Goal: Information Seeking & Learning: Learn about a topic

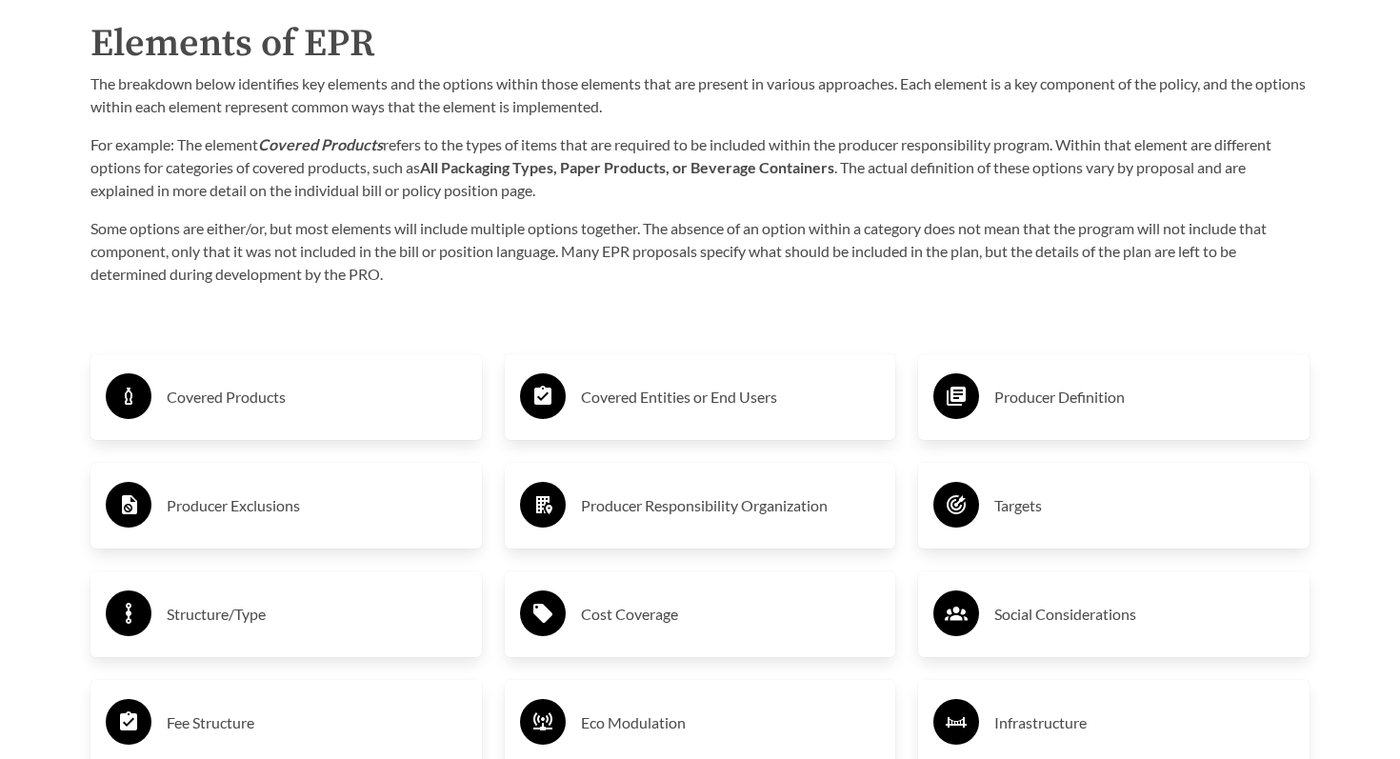
scroll to position [3045, 0]
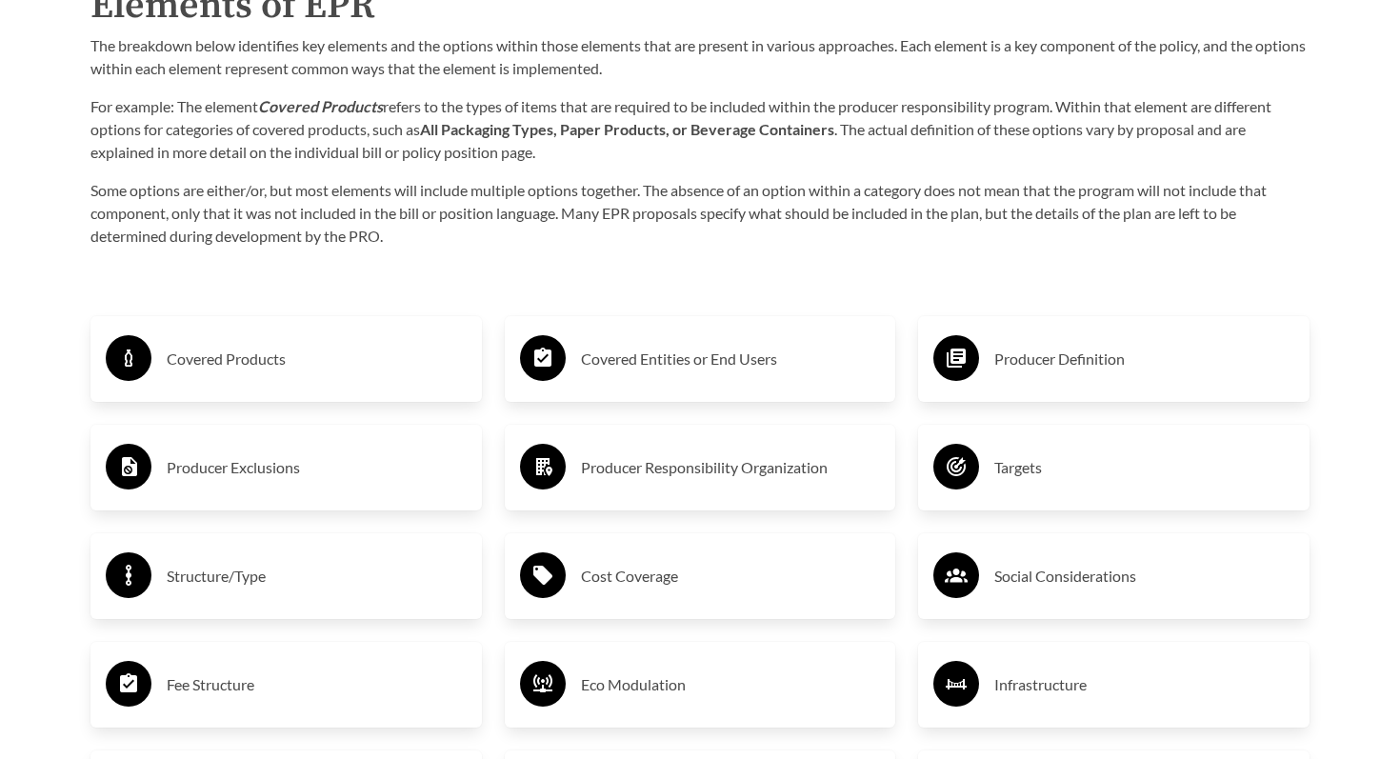
click at [283, 365] on h3 "Covered Products" at bounding box center [317, 359] width 300 height 30
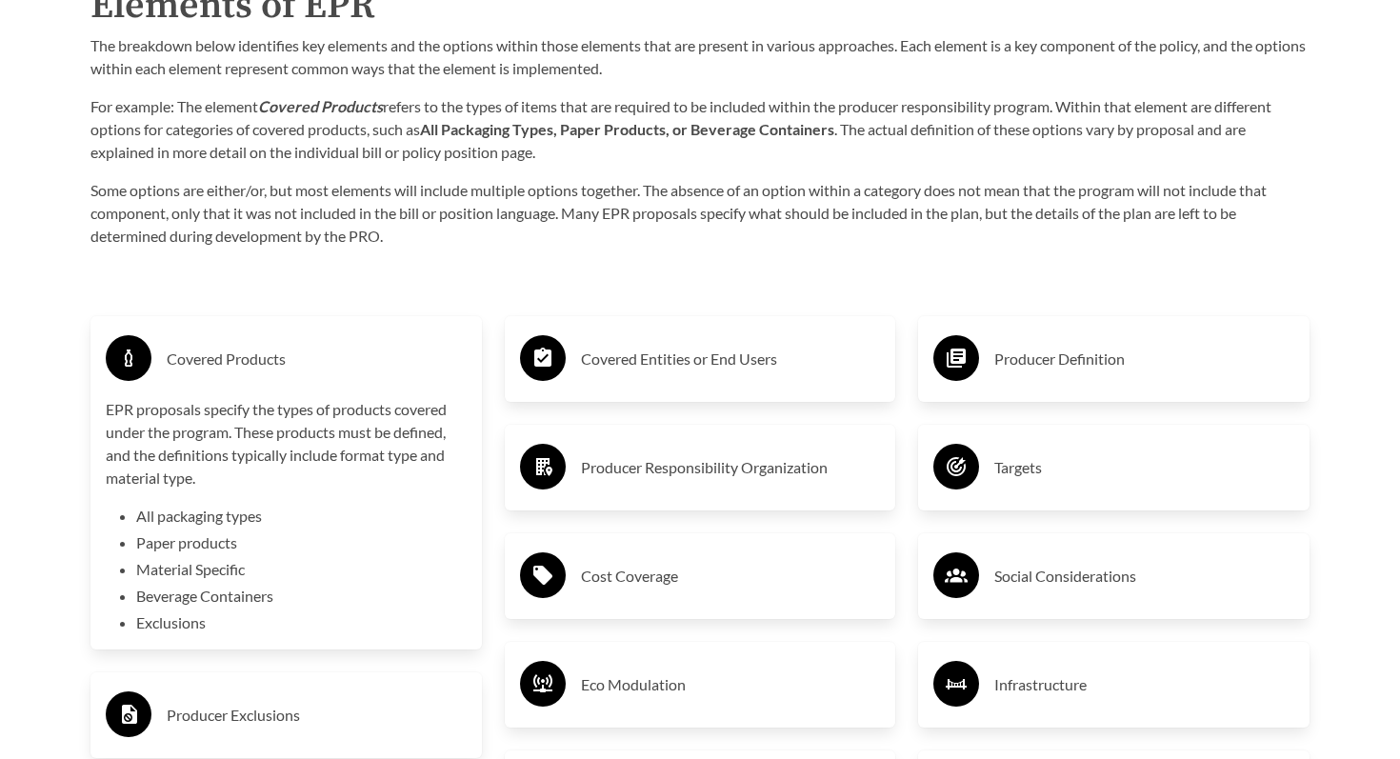
click at [283, 366] on h3 "Covered Products" at bounding box center [317, 359] width 300 height 30
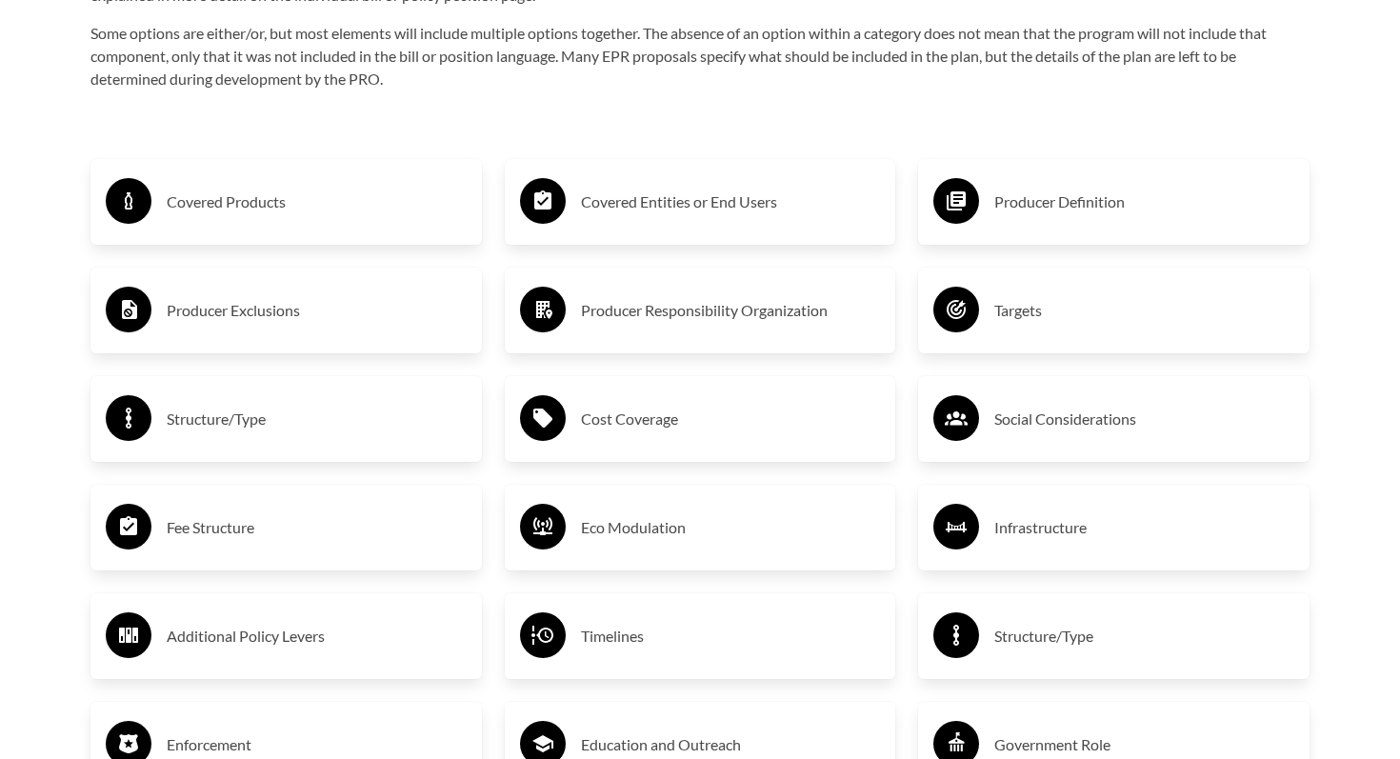
scroll to position [3199, 0]
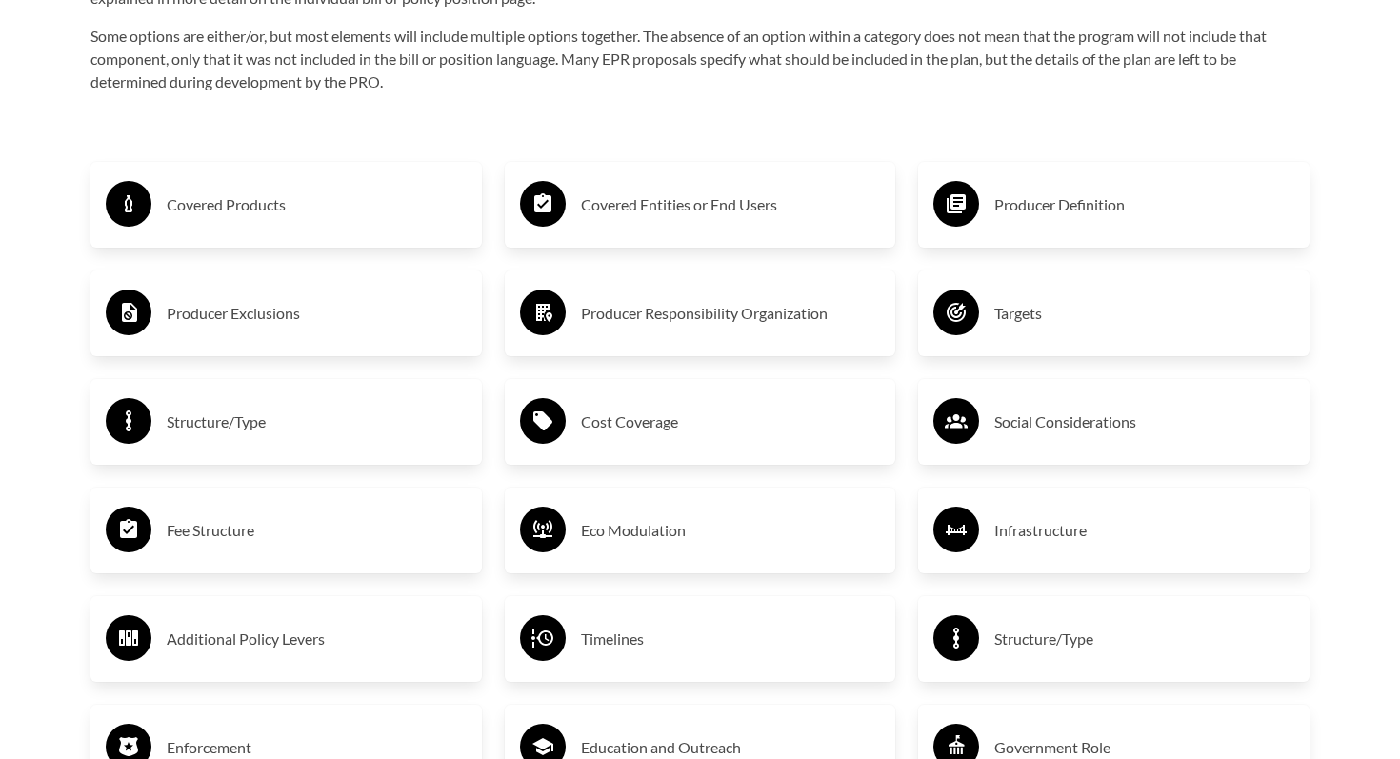
click at [268, 536] on h3 "Fee Structure" at bounding box center [317, 530] width 300 height 30
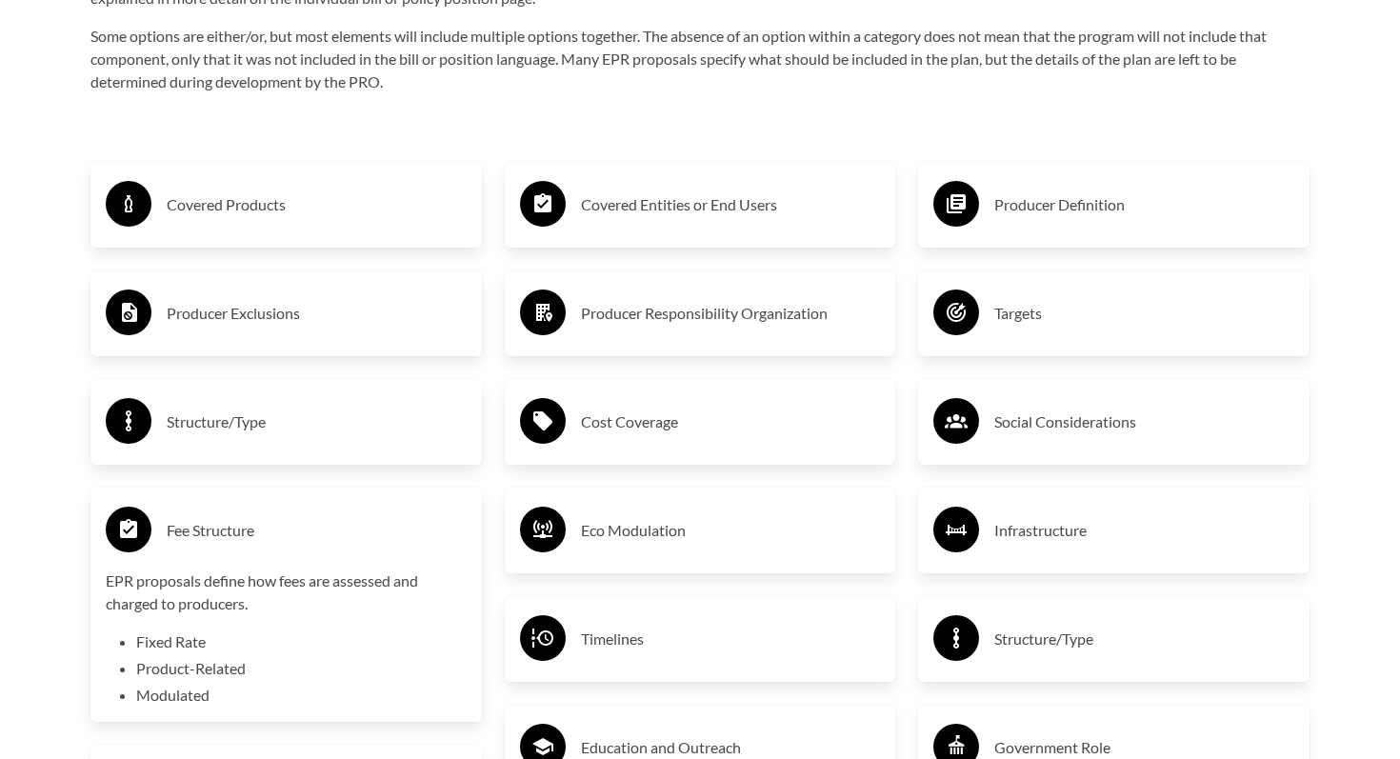
click at [269, 535] on h3 "Fee Structure" at bounding box center [317, 530] width 300 height 30
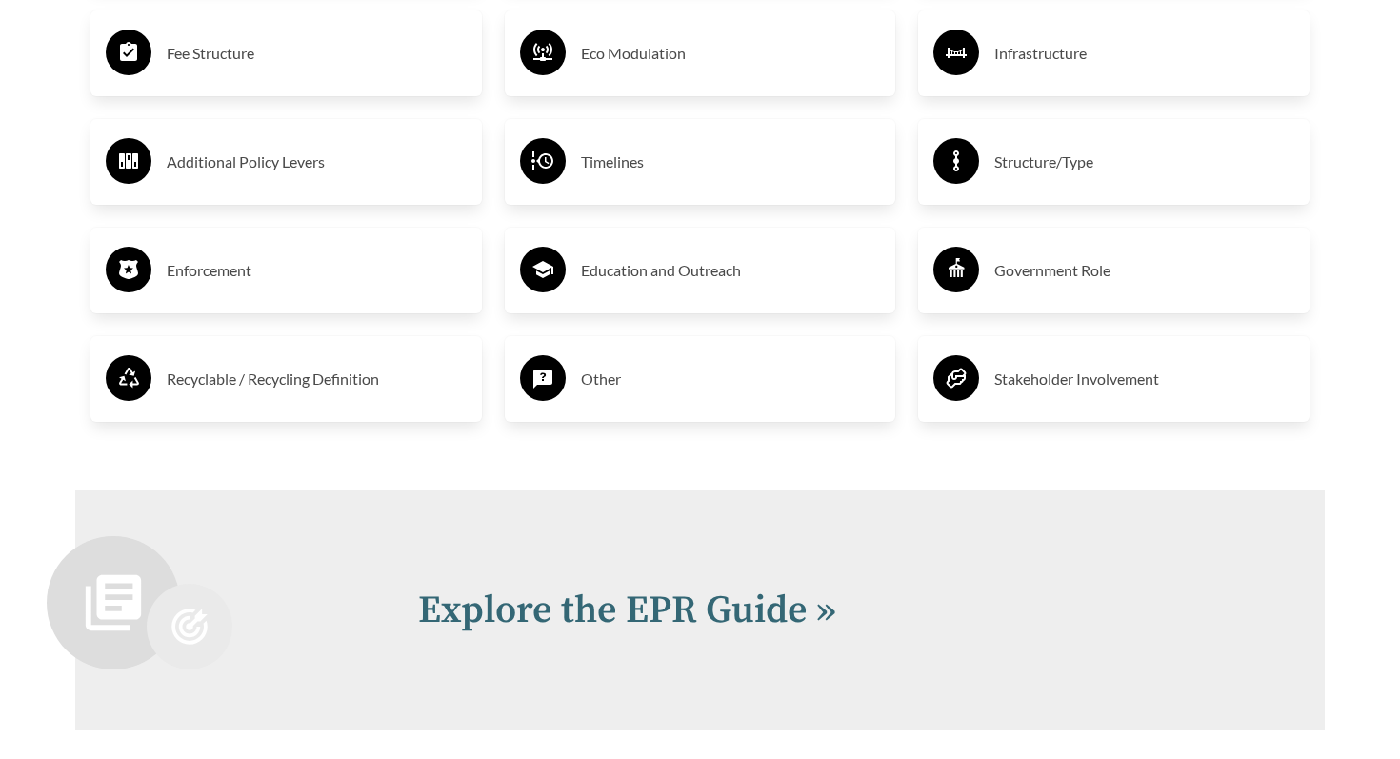
scroll to position [3710, 0]
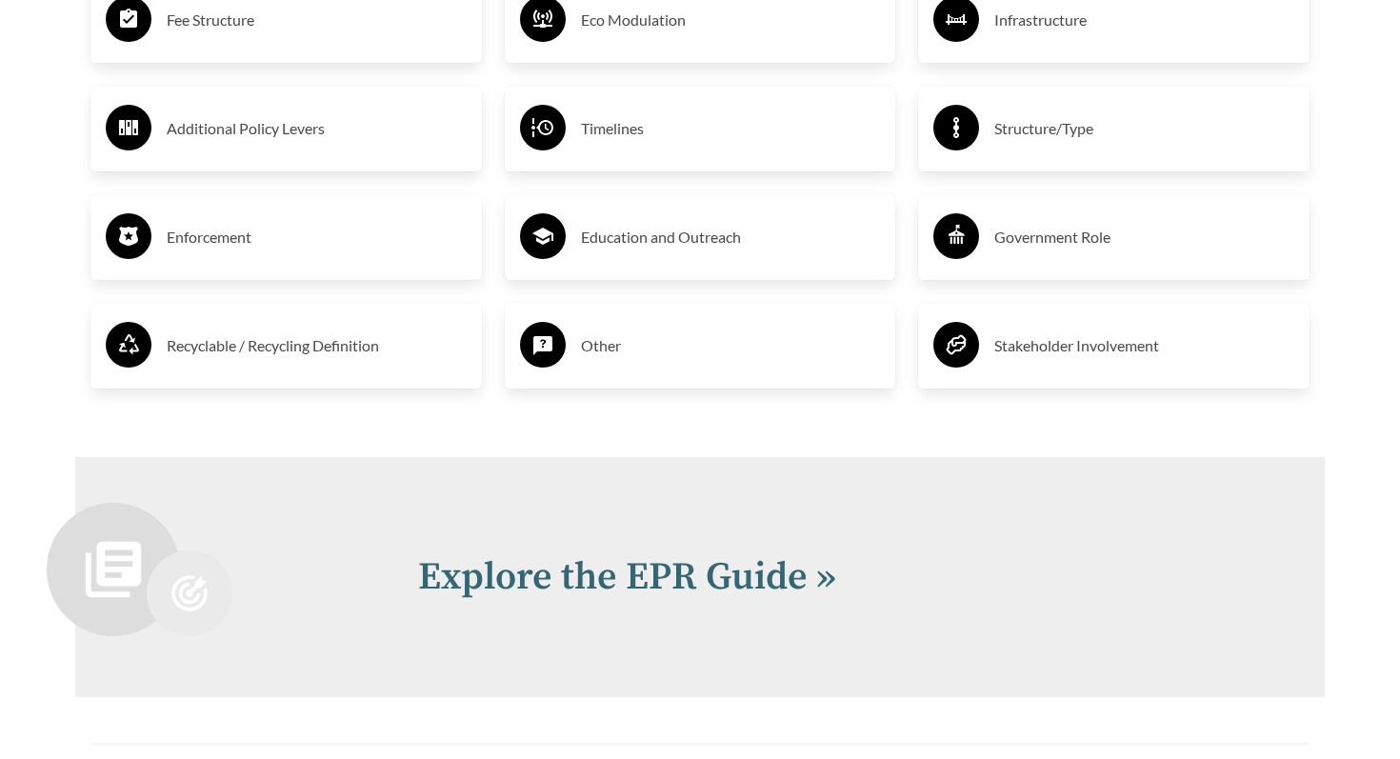
click at [295, 362] on div "Recyclable / Recycling Definition" at bounding box center [286, 345] width 361 height 55
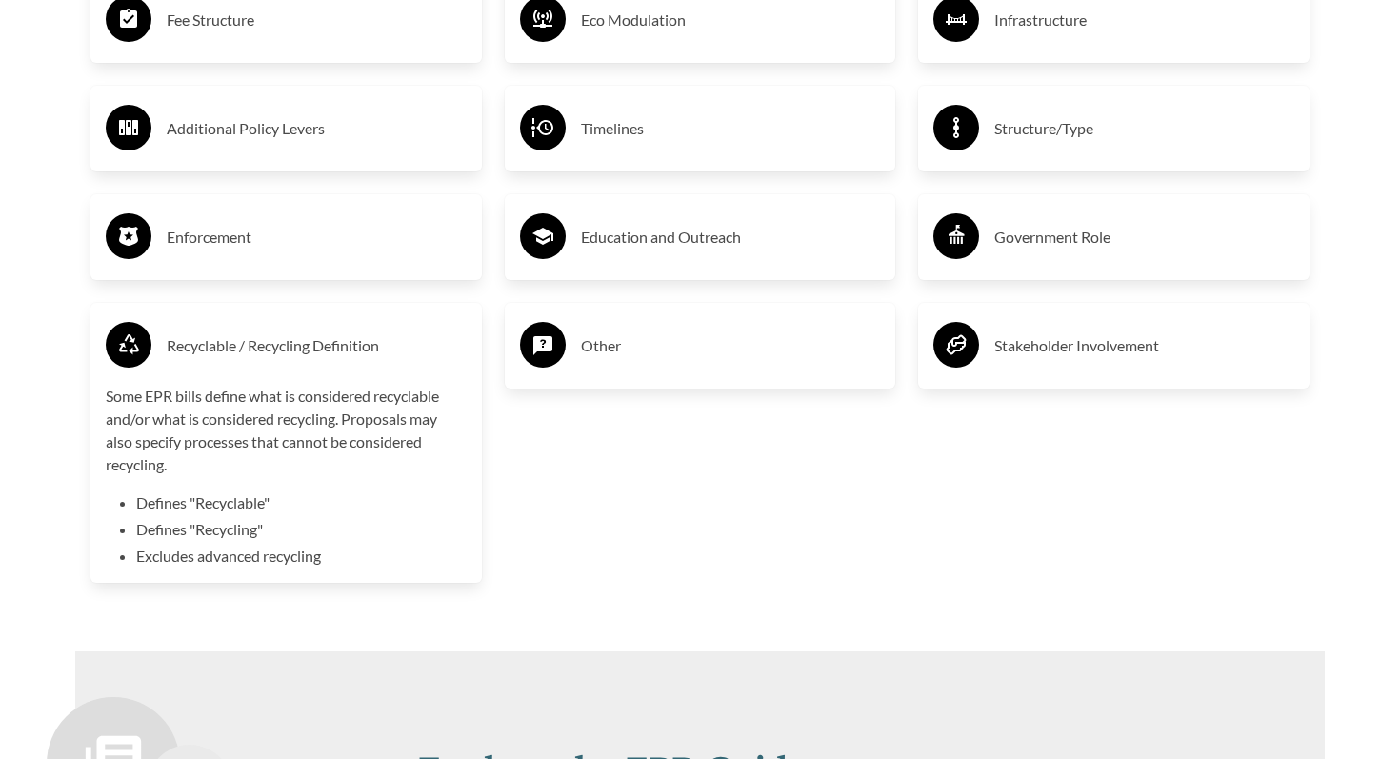
click at [295, 355] on h3 "Recyclable / Recycling Definition" at bounding box center [317, 346] width 300 height 30
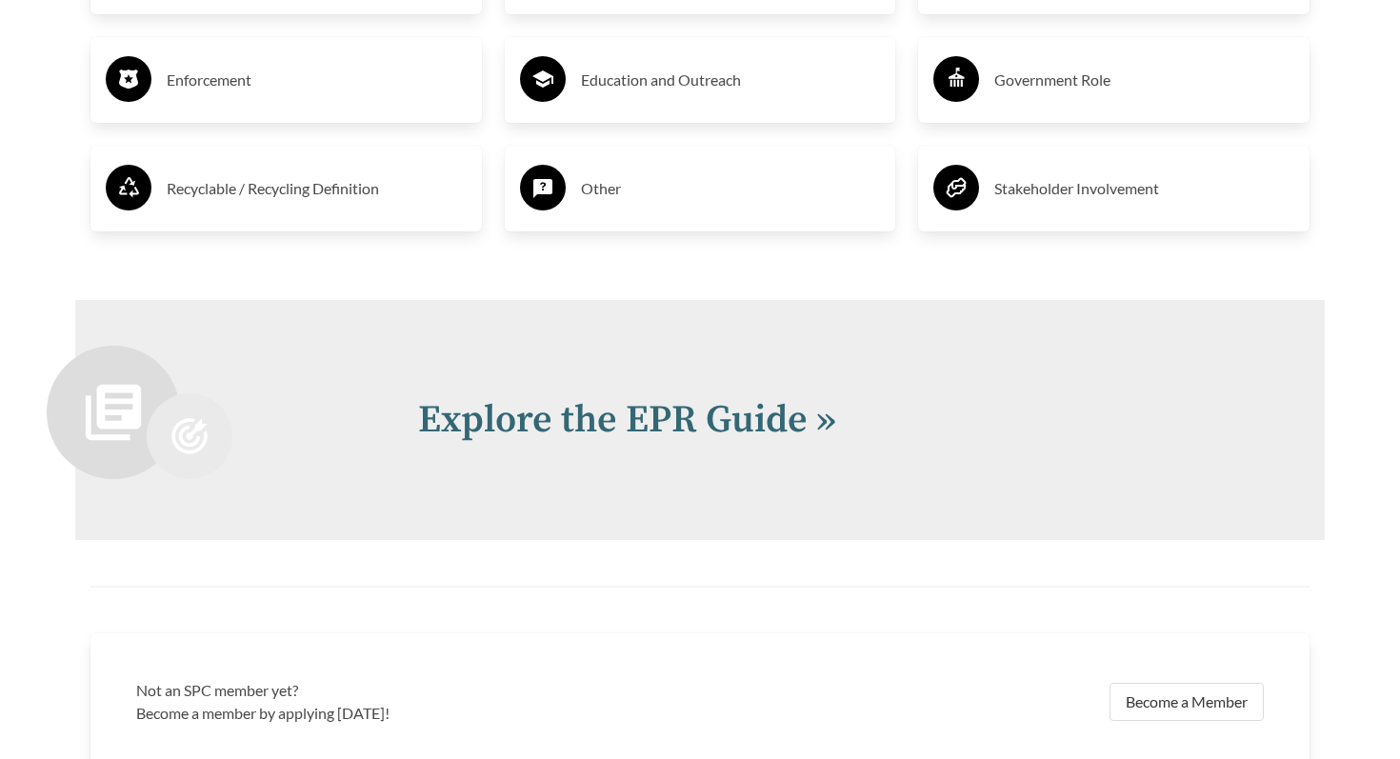
scroll to position [3910, 0]
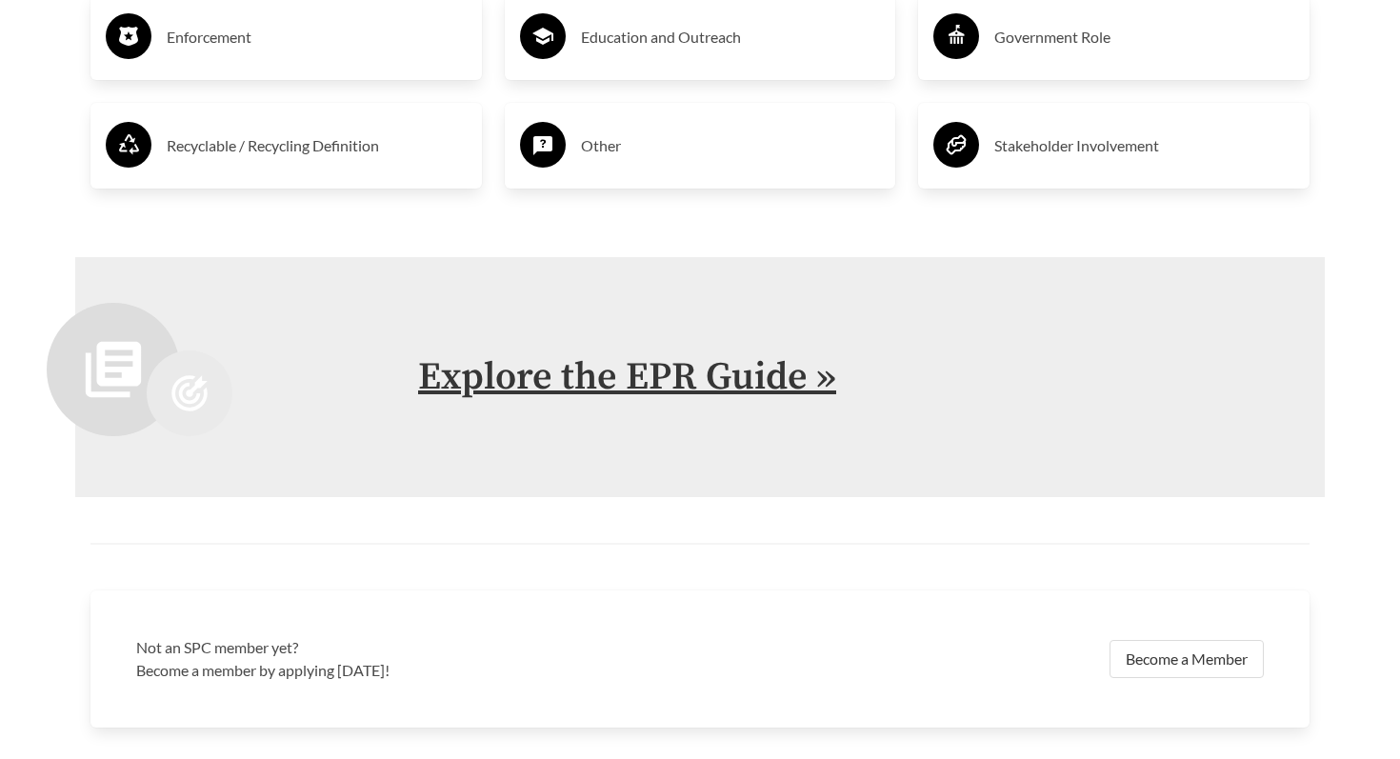
click at [526, 388] on link "Explore the EPR Guide »" at bounding box center [627, 377] width 418 height 48
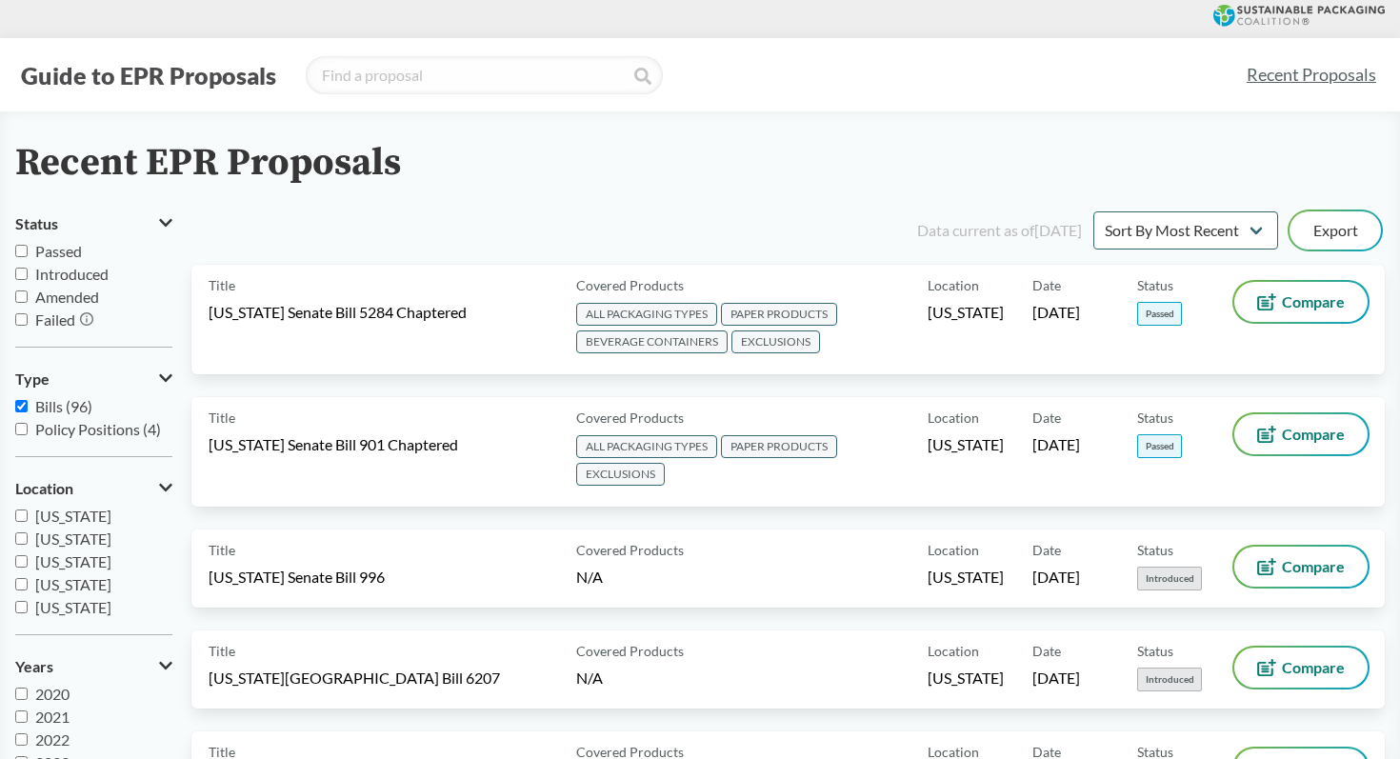
click at [161, 484] on icon at bounding box center [165, 488] width 13 height 8
click at [163, 485] on icon at bounding box center [168, 487] width 10 height 15
click at [20, 248] on input "Passed" at bounding box center [21, 251] width 12 height 12
checkbox input "true"
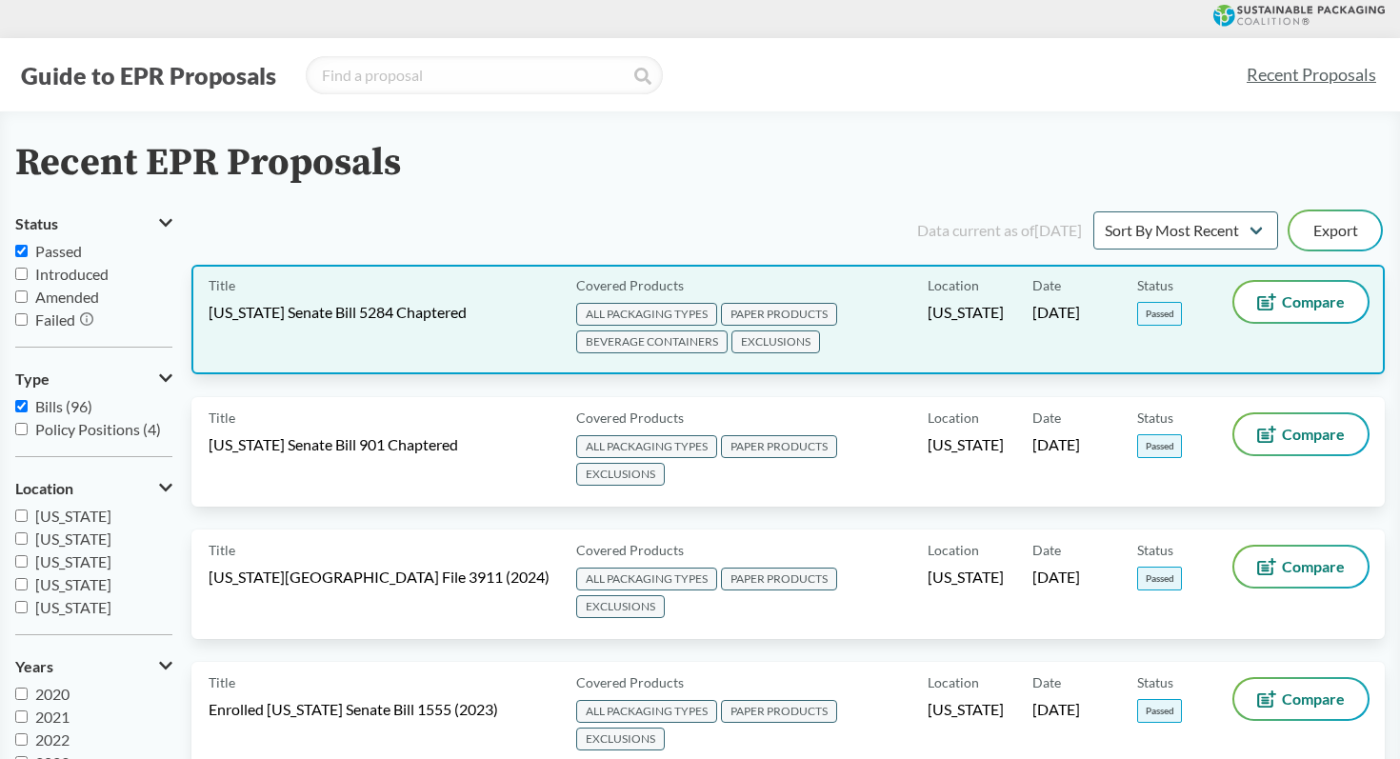
click at [646, 343] on span "BEVERAGE CONTAINERS" at bounding box center [651, 342] width 151 height 23
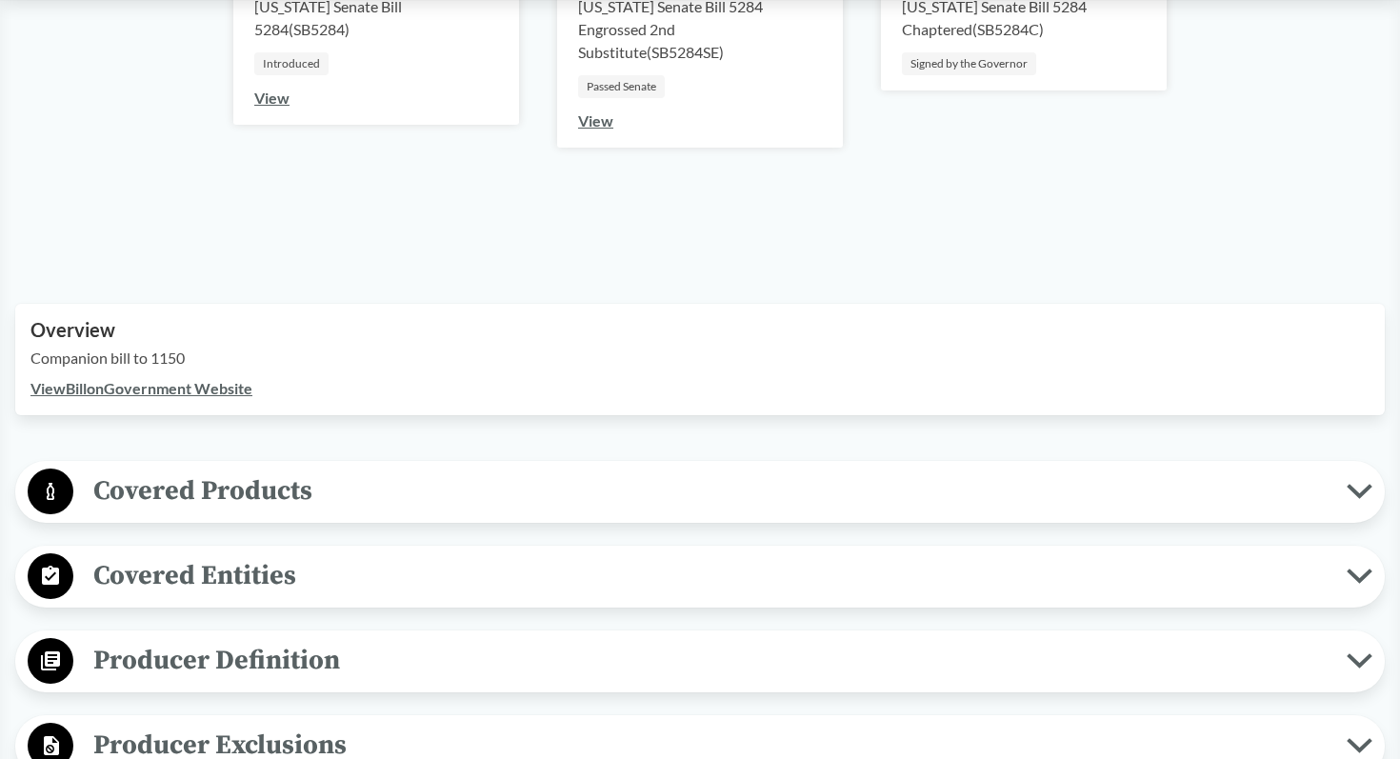
scroll to position [414, 0]
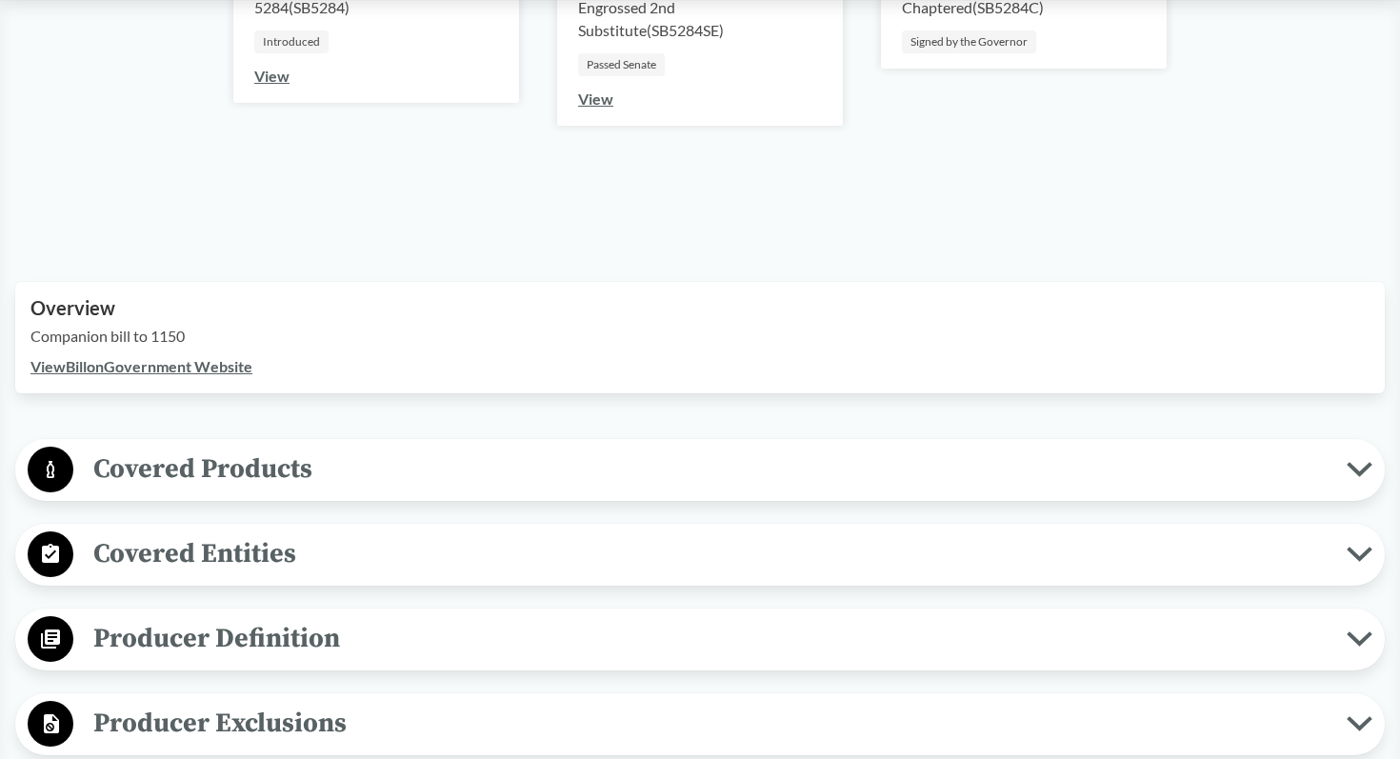
click at [1364, 465] on icon at bounding box center [1360, 469] width 26 height 15
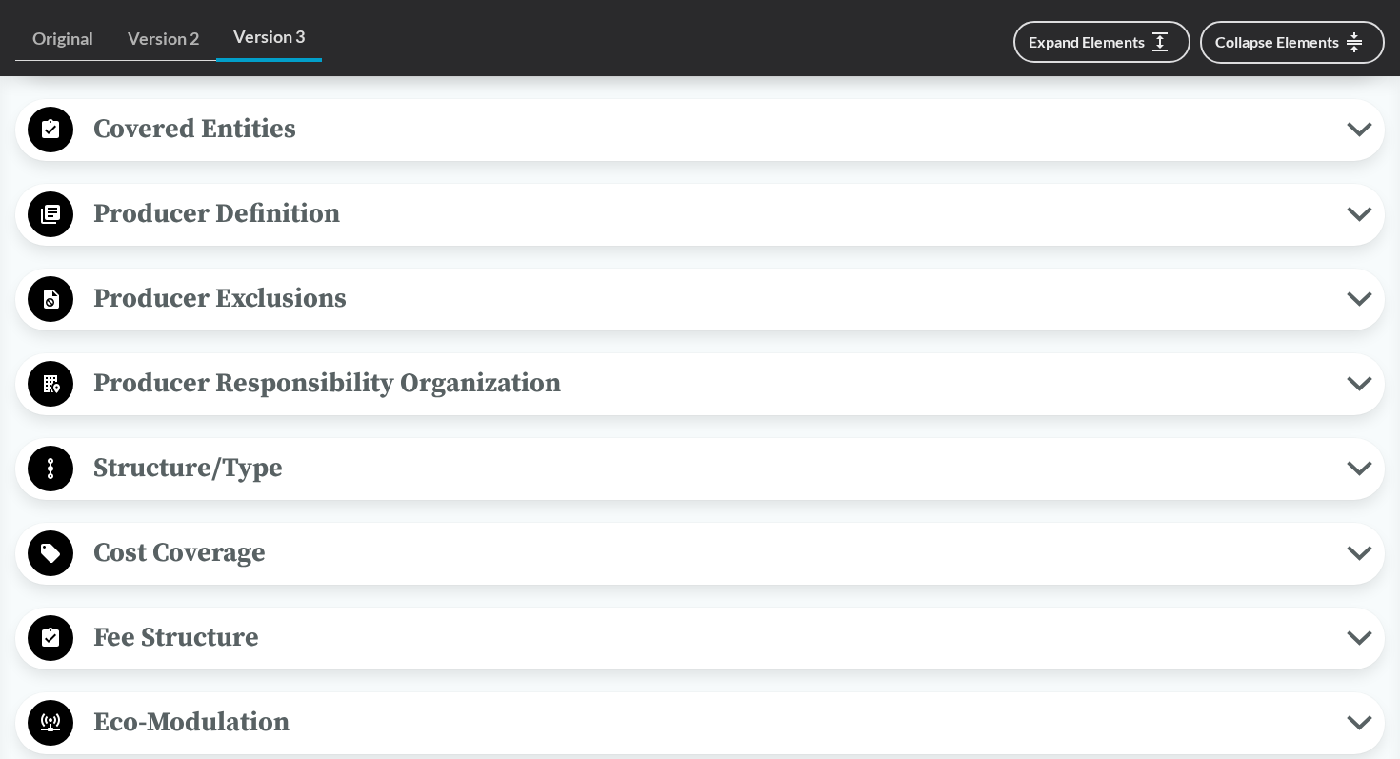
scroll to position [2465, 0]
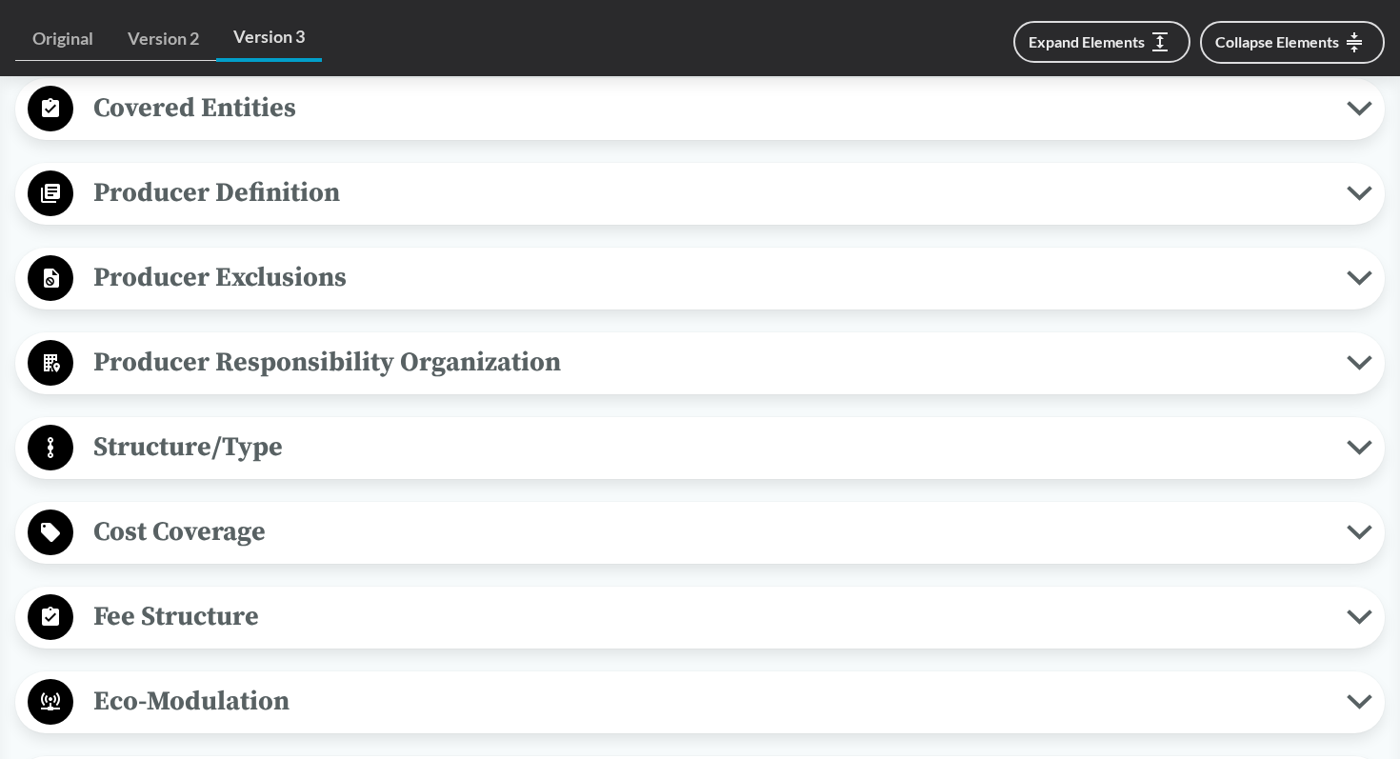
click at [1341, 469] on span "Structure/Type" at bounding box center [710, 447] width 1274 height 43
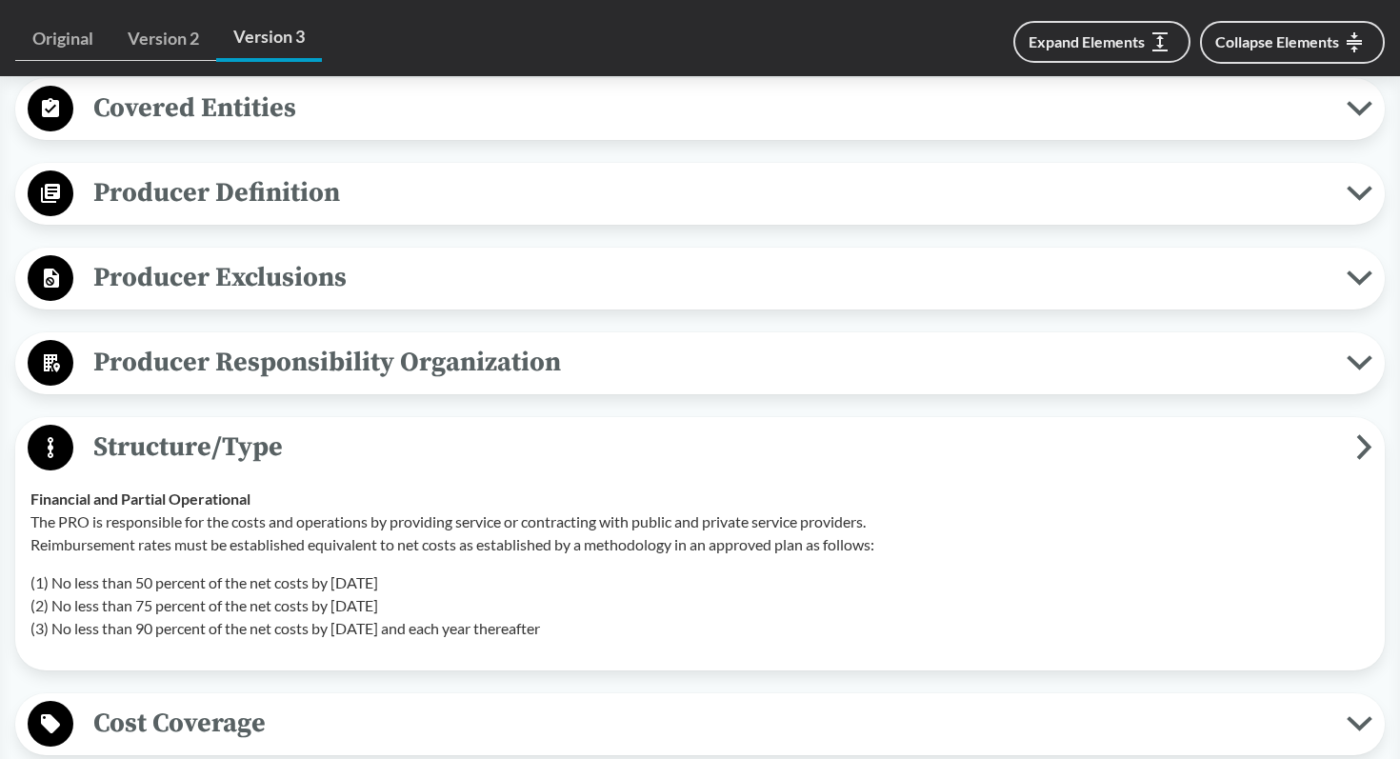
click at [1341, 469] on span "Structure/Type" at bounding box center [714, 447] width 1283 height 43
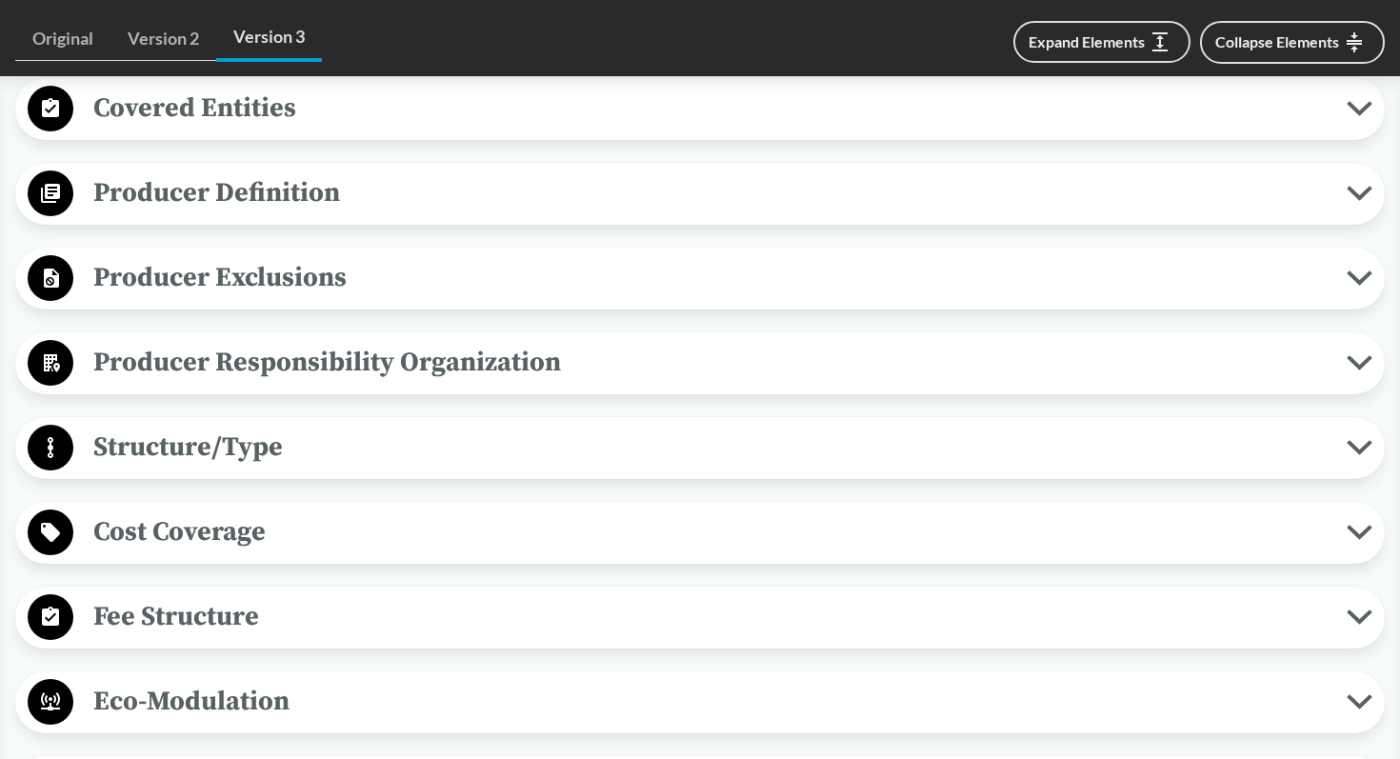
click at [1334, 553] on span "Cost Coverage" at bounding box center [710, 532] width 1274 height 43
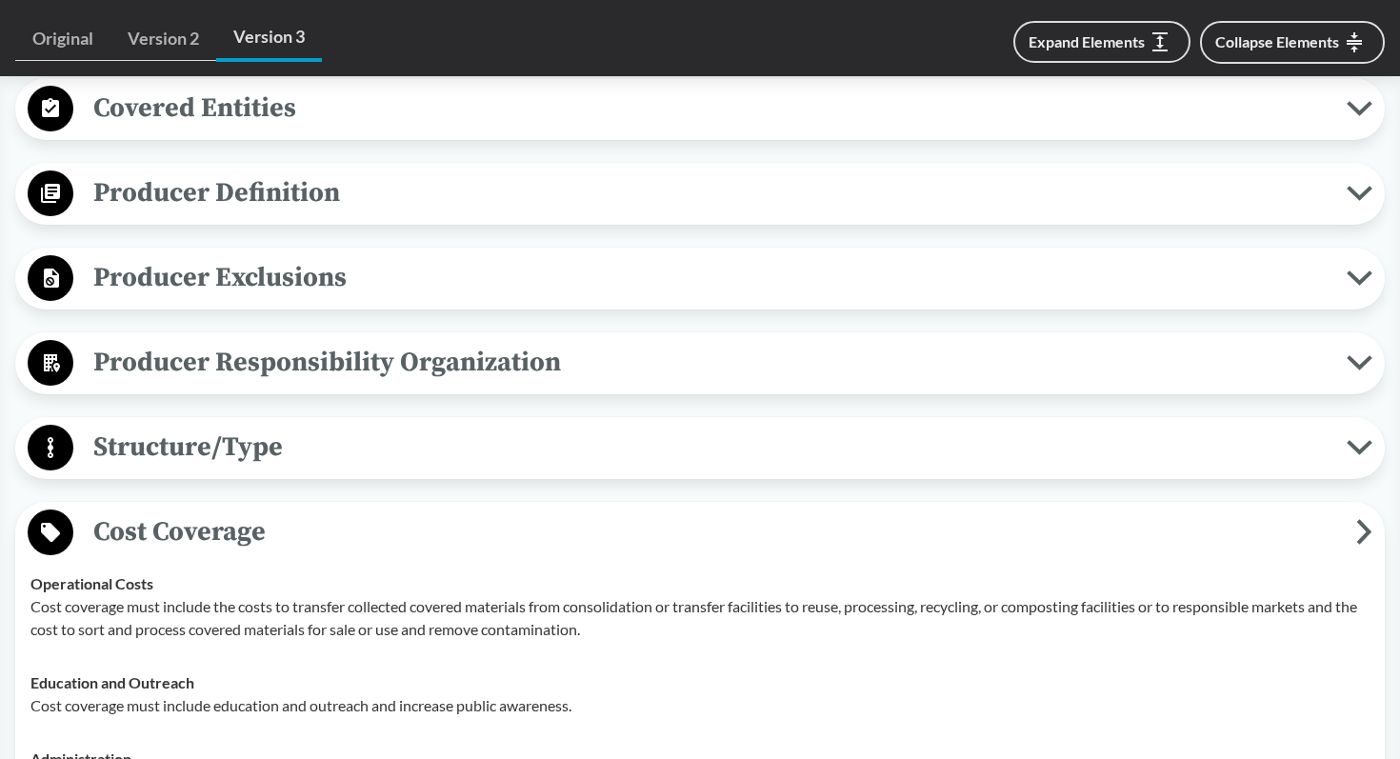
click at [1333, 553] on span "Cost Coverage" at bounding box center [714, 532] width 1283 height 43
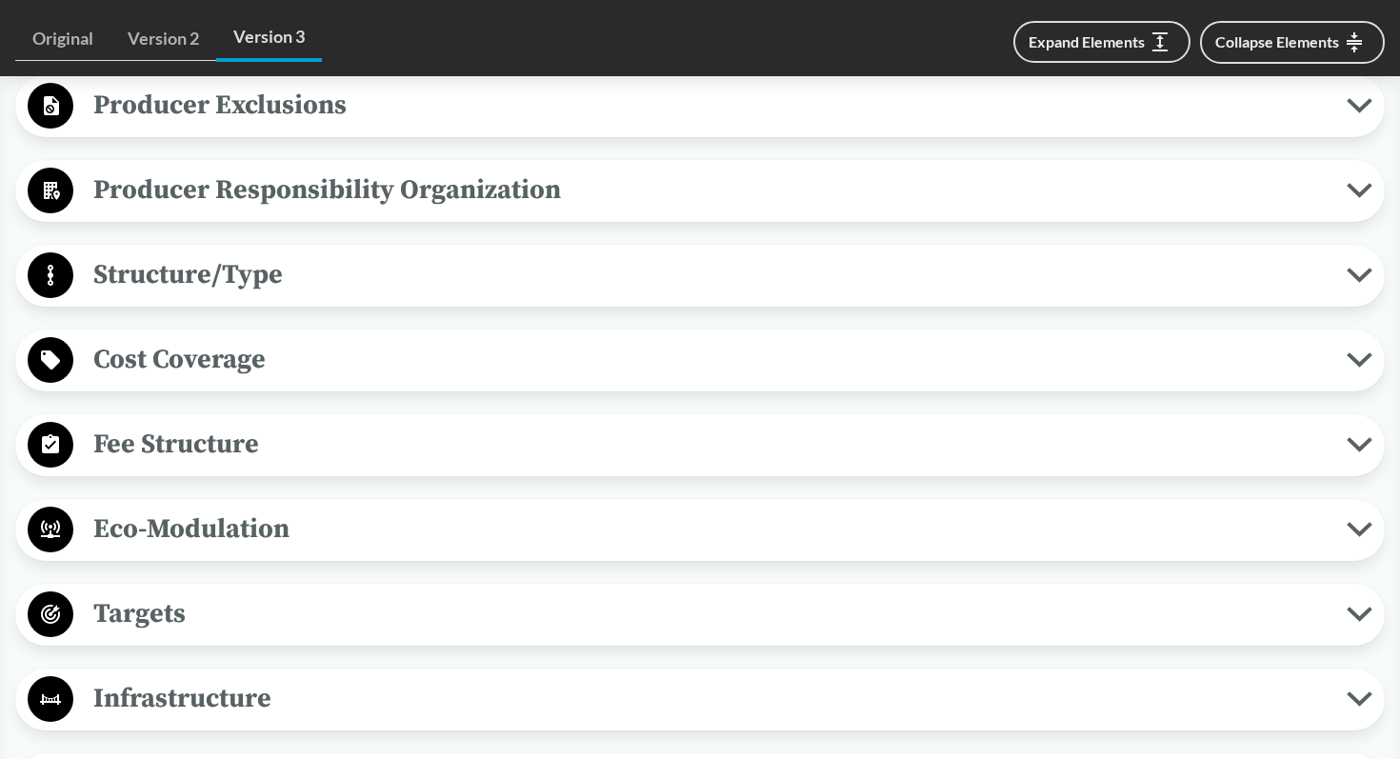
scroll to position [2672, 0]
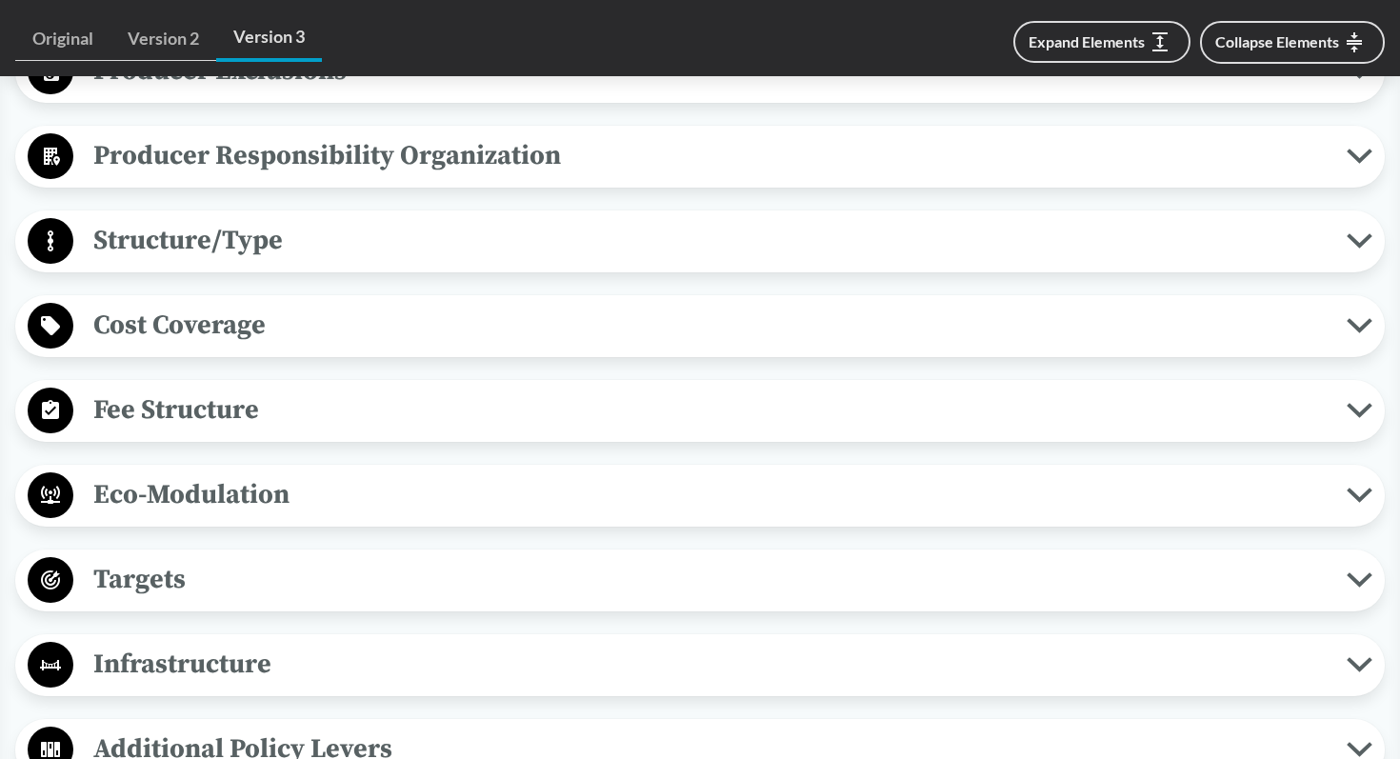
click at [1367, 415] on icon at bounding box center [1360, 411] width 20 height 10
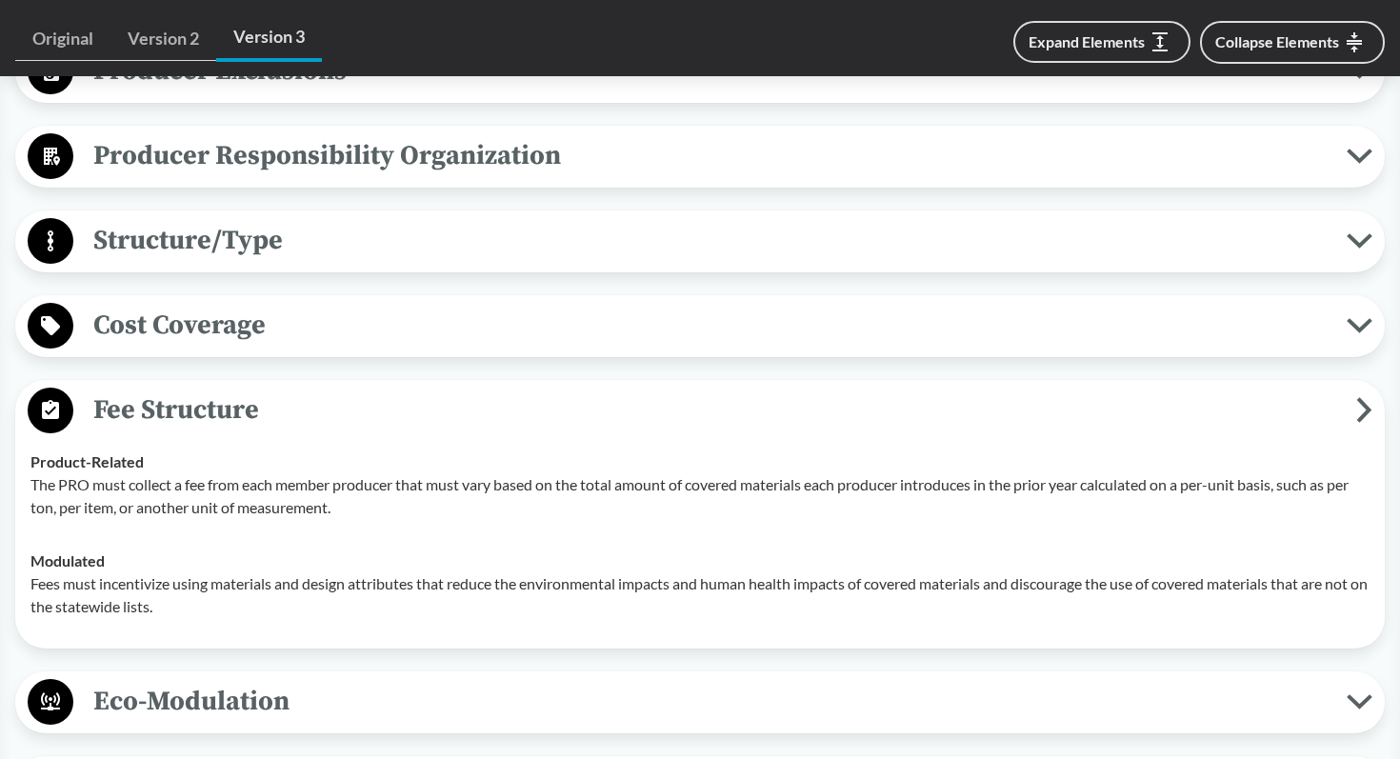
click at [1364, 420] on icon at bounding box center [1365, 410] width 10 height 20
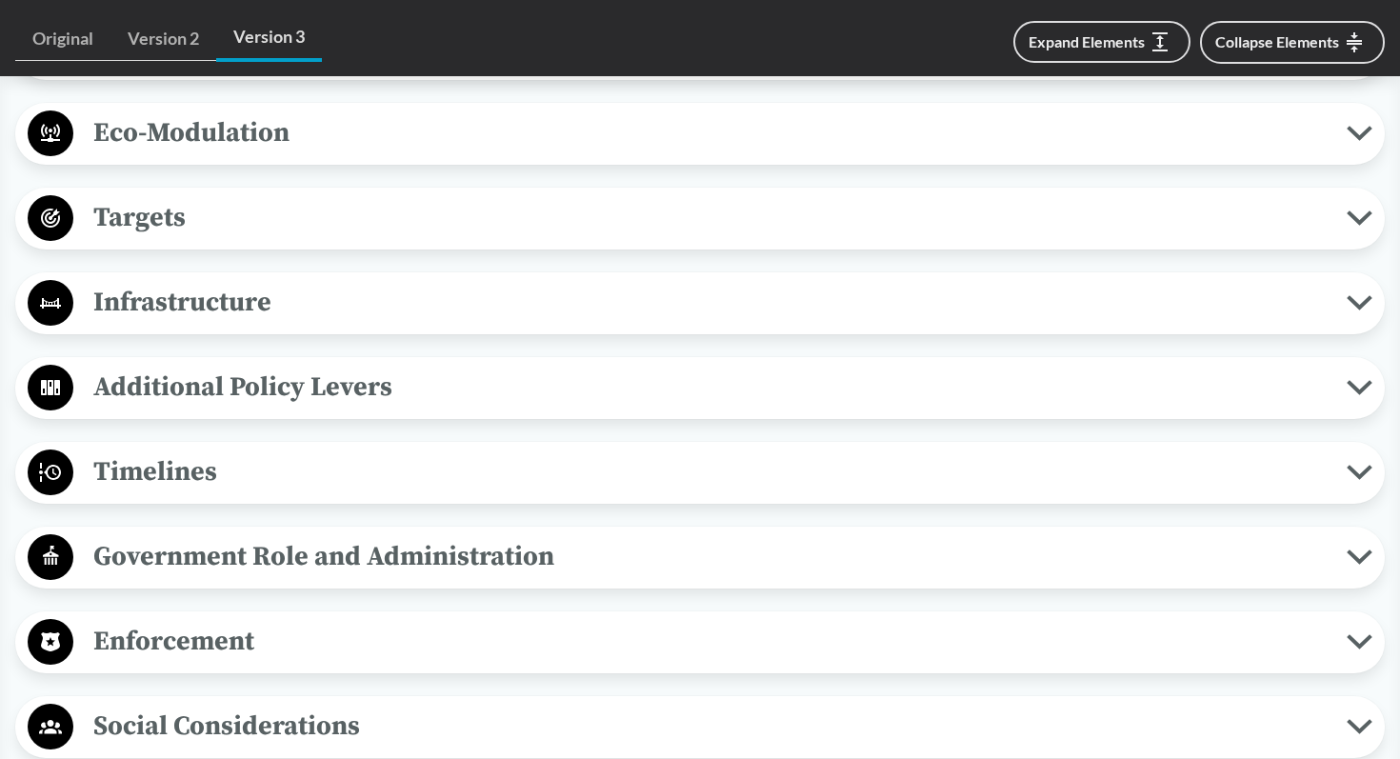
scroll to position [3049, 0]
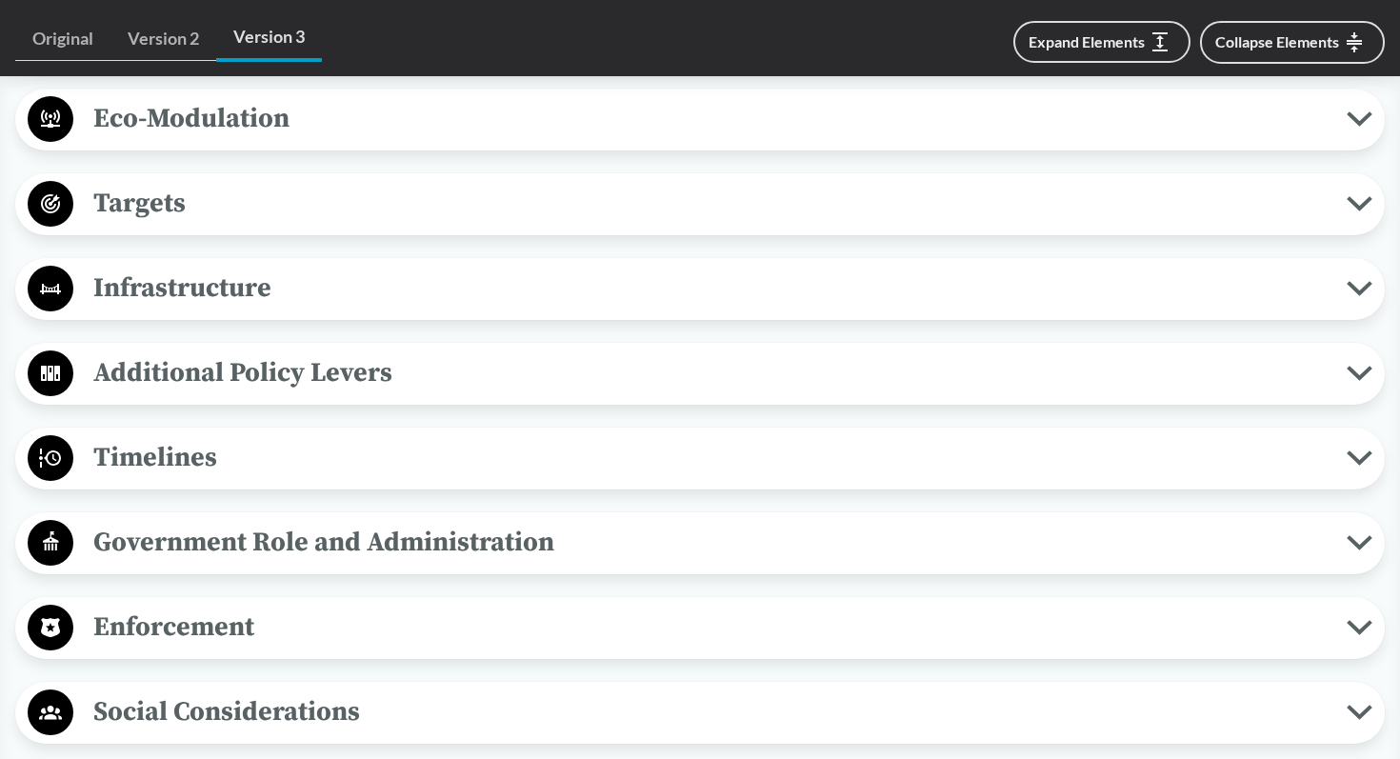
click at [1360, 466] on icon at bounding box center [1360, 458] width 26 height 15
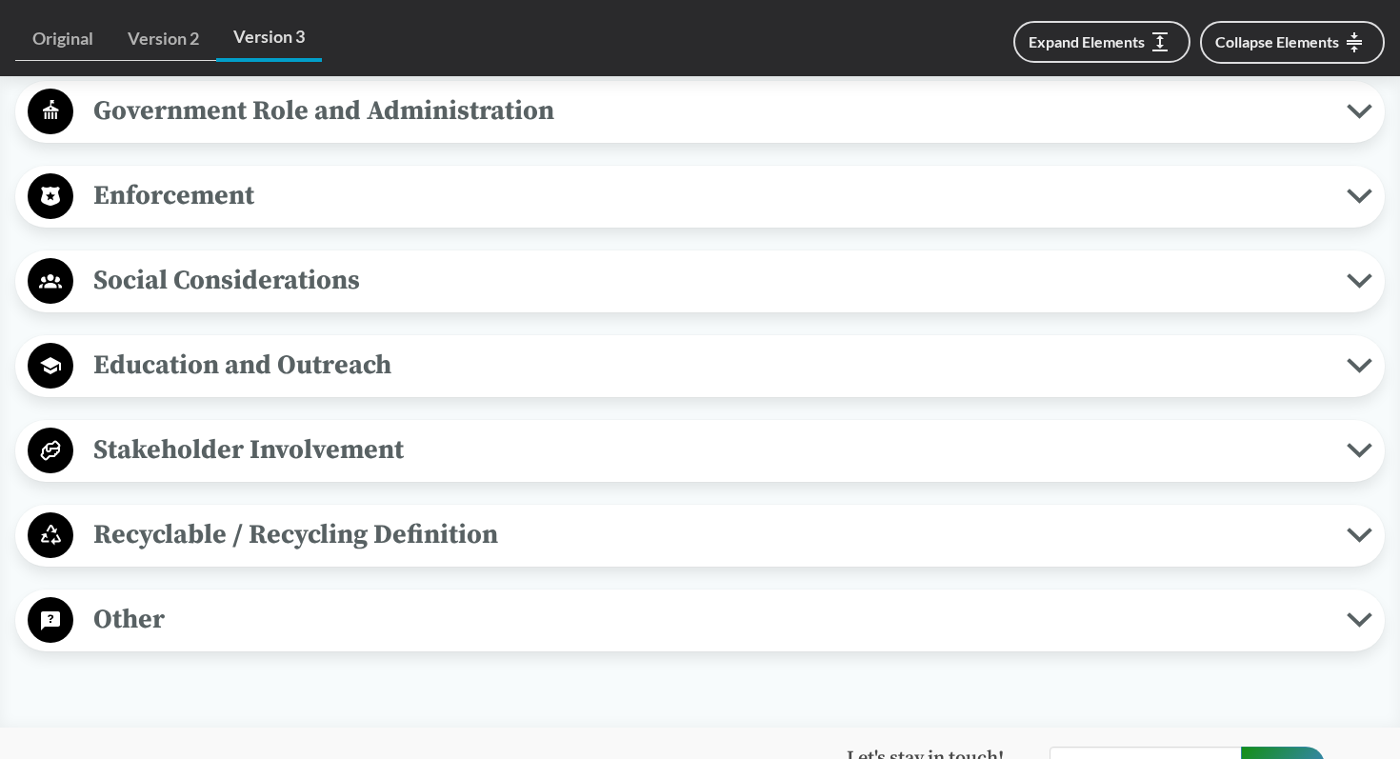
scroll to position [3879, 0]
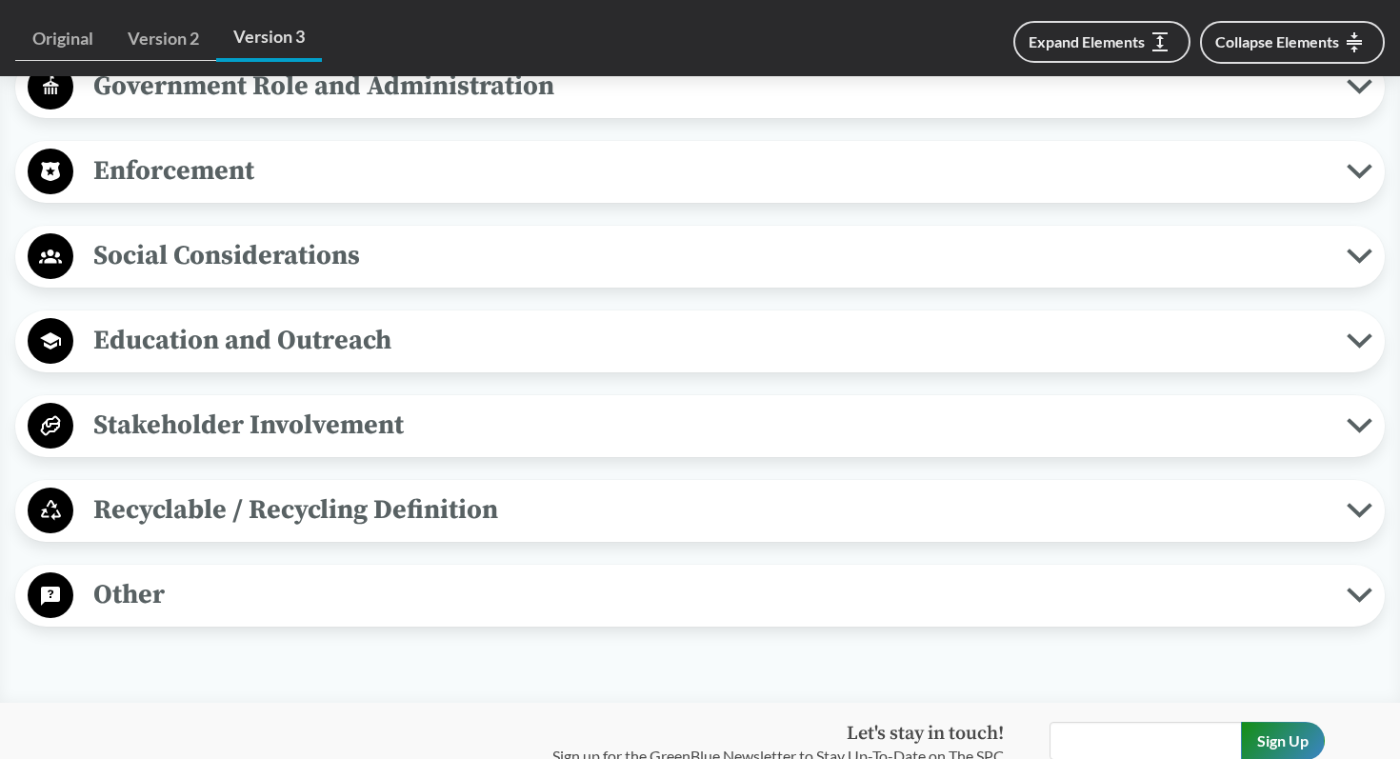
click at [1341, 532] on span "Recyclable / Recycling Definition" at bounding box center [710, 510] width 1274 height 43
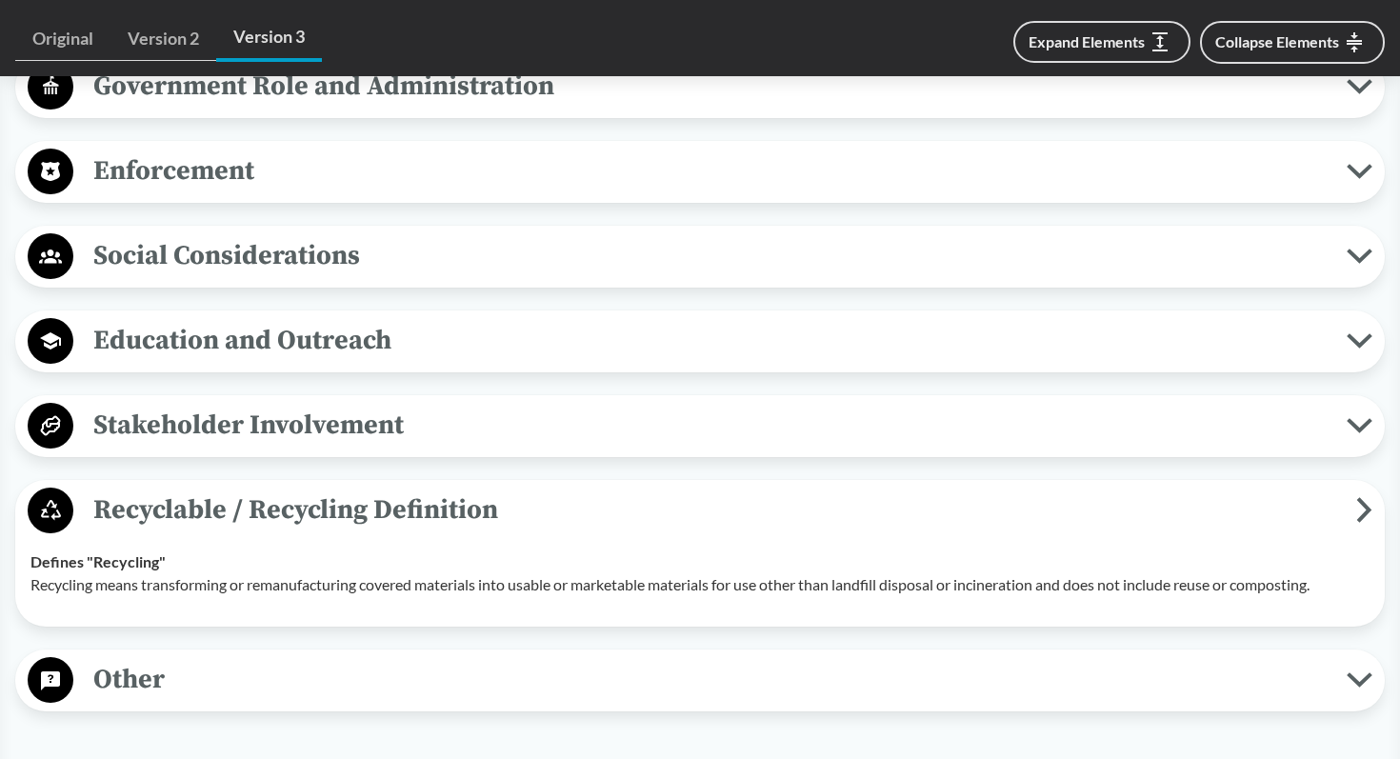
click at [1358, 523] on icon at bounding box center [1365, 510] width 16 height 26
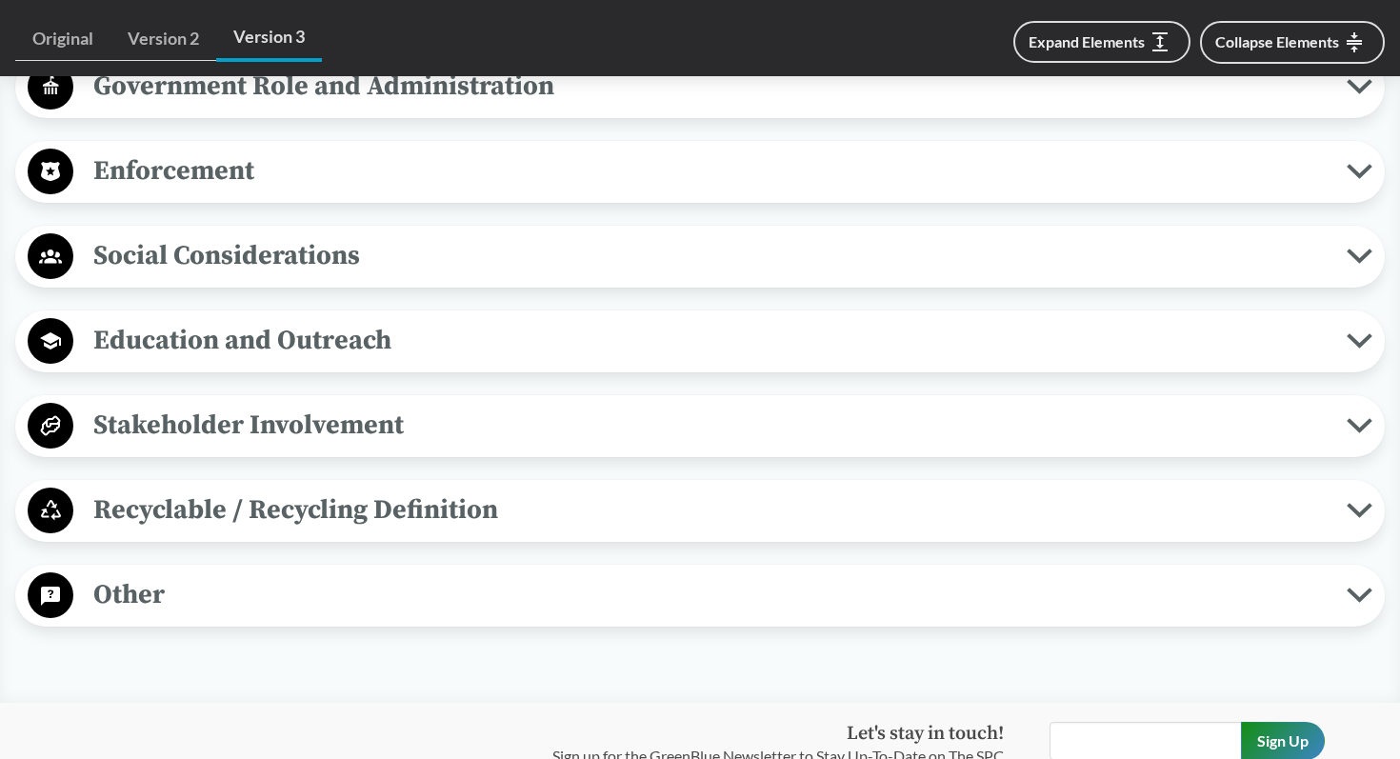
click at [1359, 518] on icon at bounding box center [1360, 510] width 26 height 15
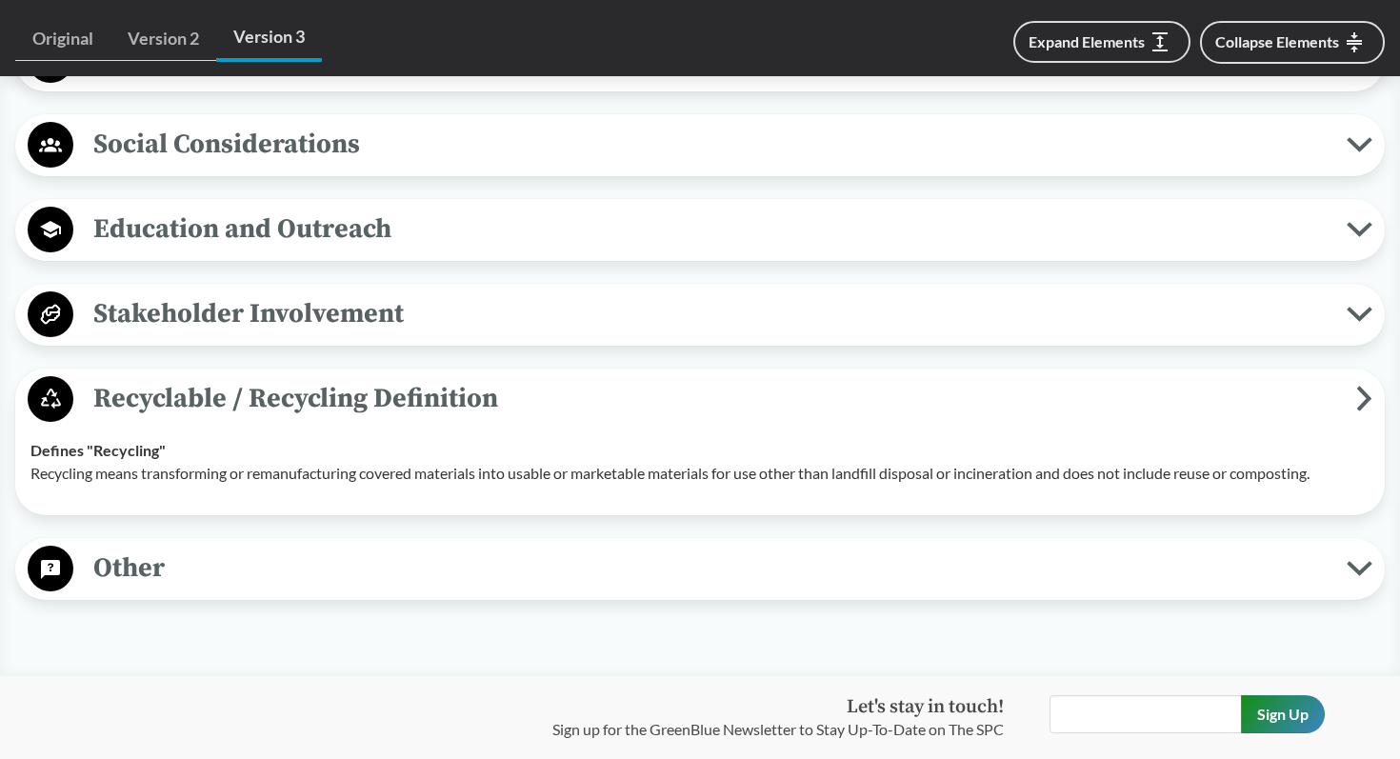
scroll to position [3987, 0]
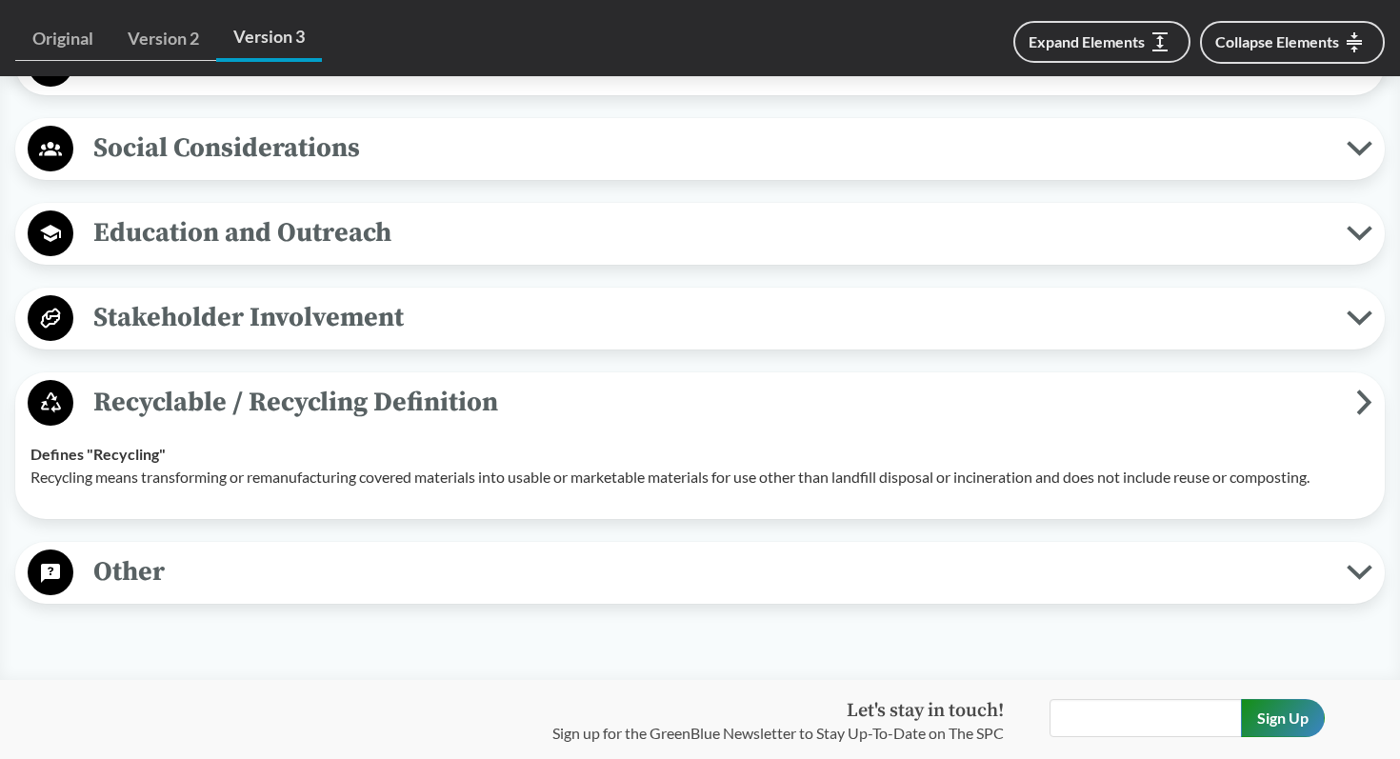
click at [1356, 597] on button "Other" at bounding box center [700, 573] width 1357 height 49
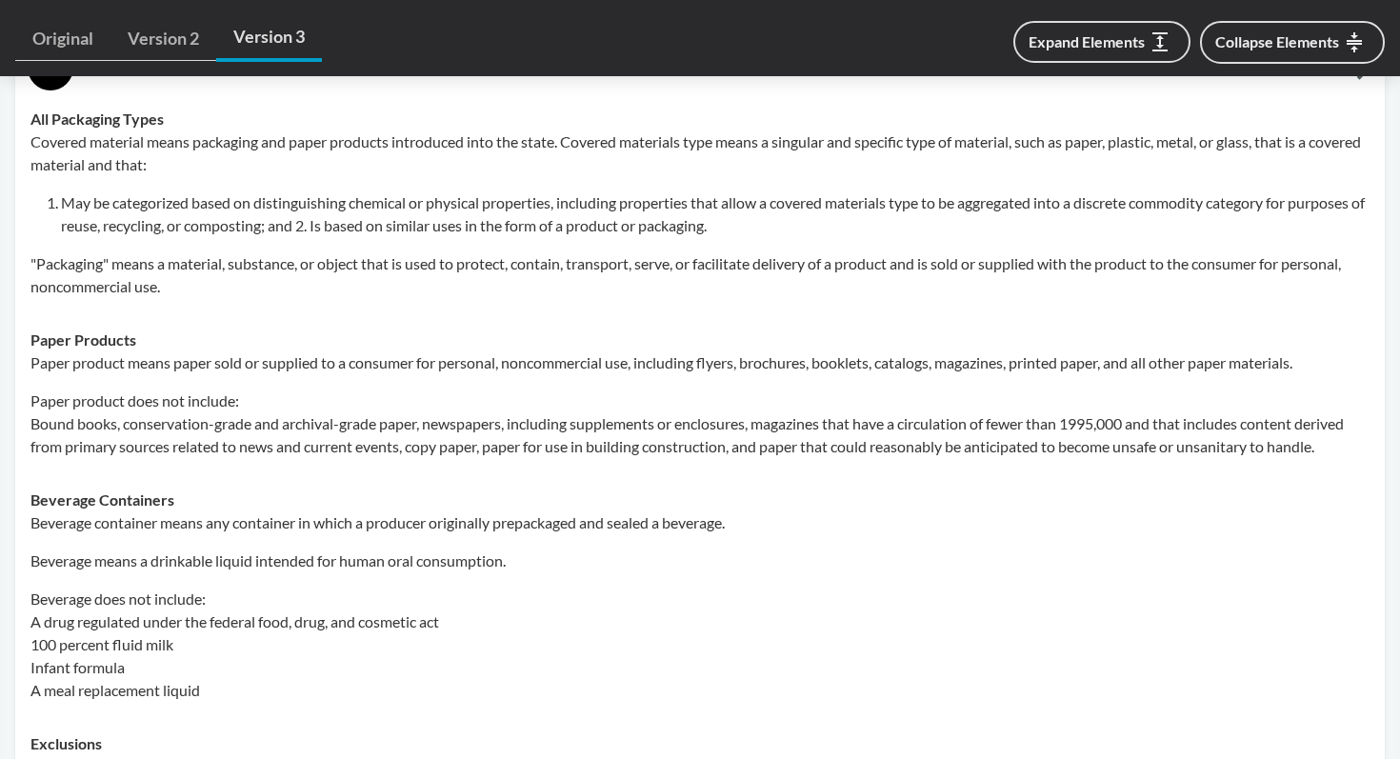
scroll to position [0, 0]
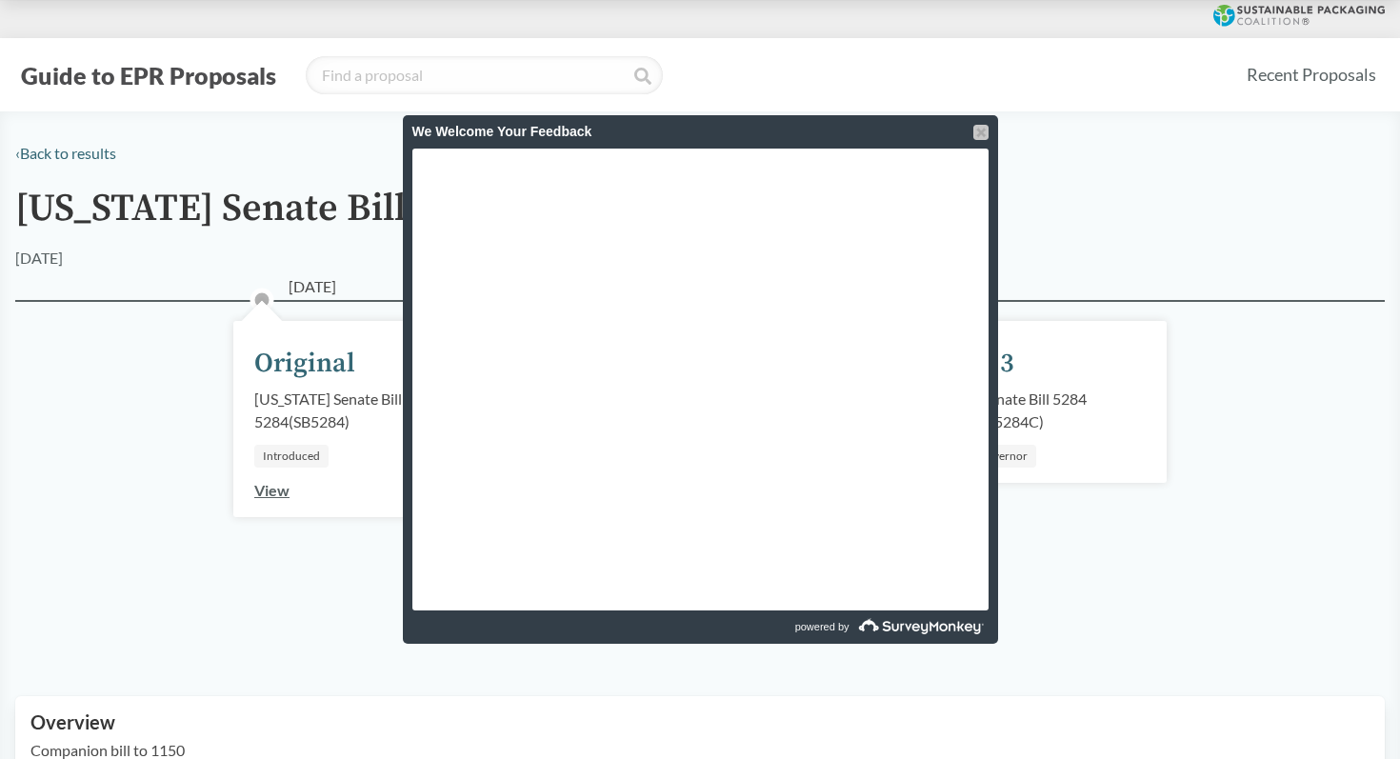
click at [983, 131] on div at bounding box center [981, 132] width 15 height 15
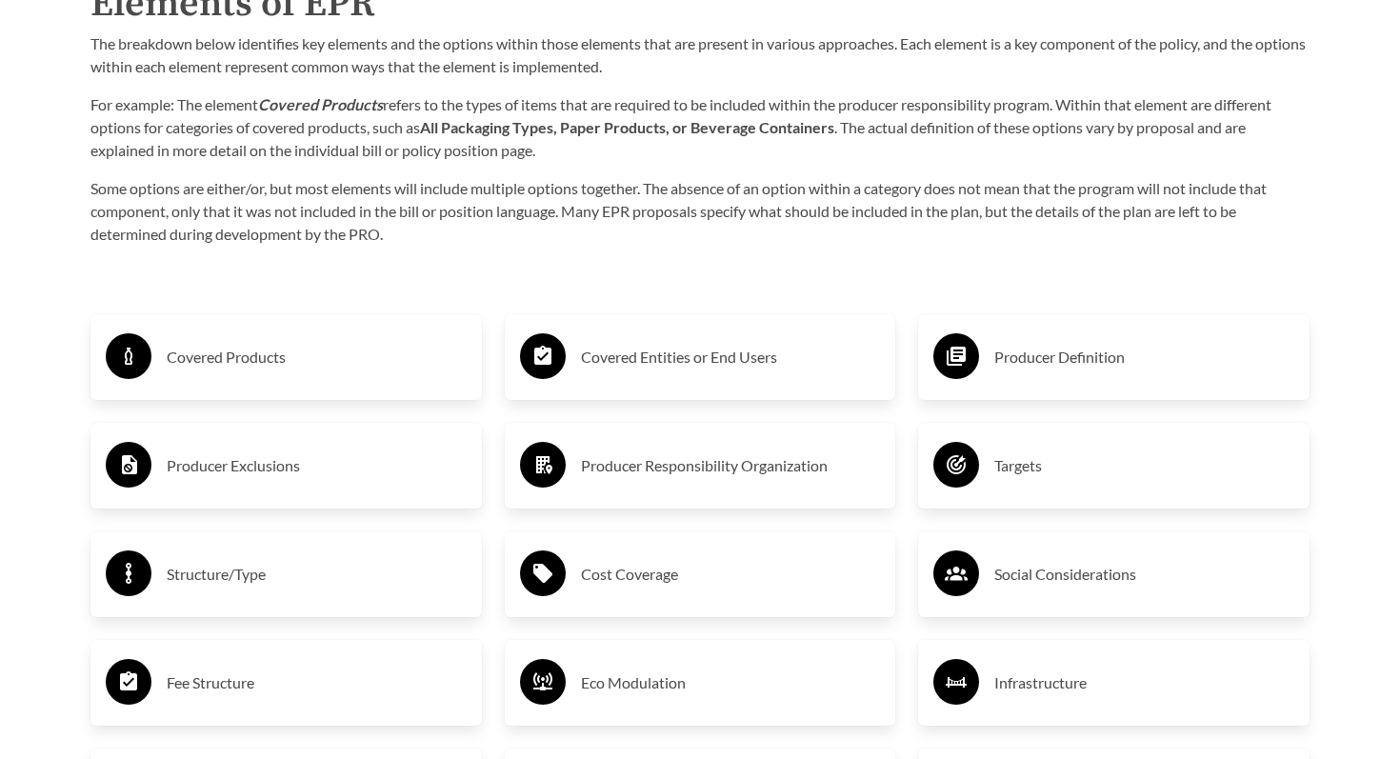
scroll to position [3046, 0]
click at [171, 359] on h3 "Covered Products" at bounding box center [317, 358] width 300 height 30
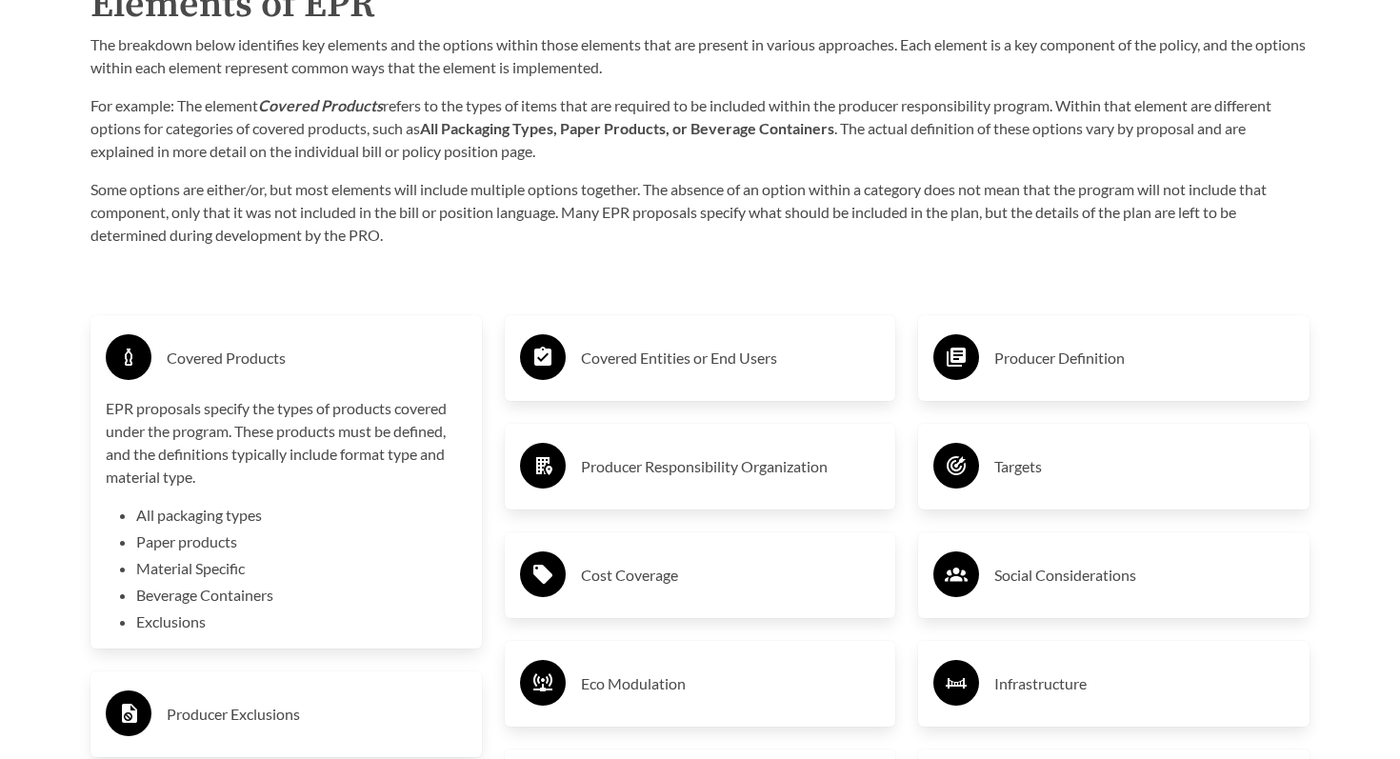
click at [151, 621] on li "Exclusions" at bounding box center [301, 622] width 331 height 23
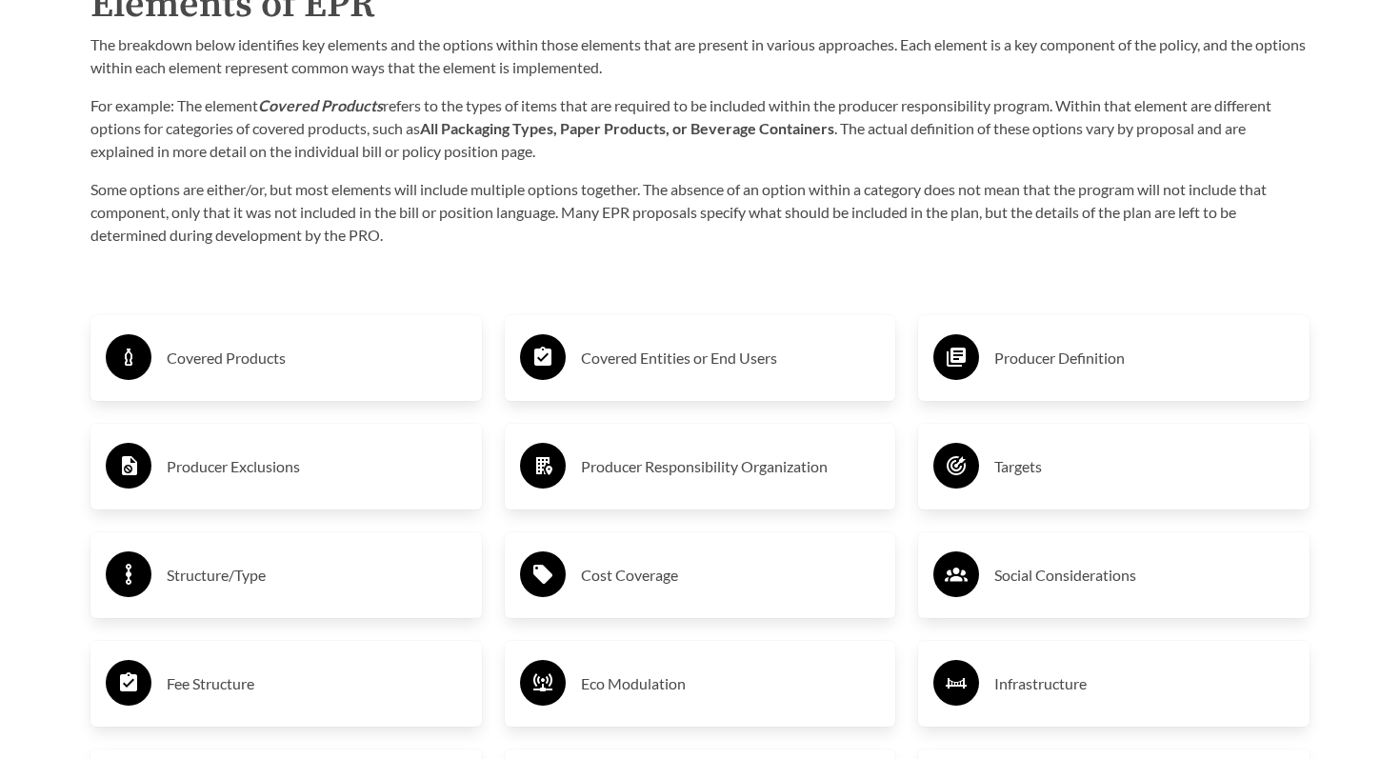
click at [990, 364] on div "Producer Definition" at bounding box center [1114, 358] width 361 height 55
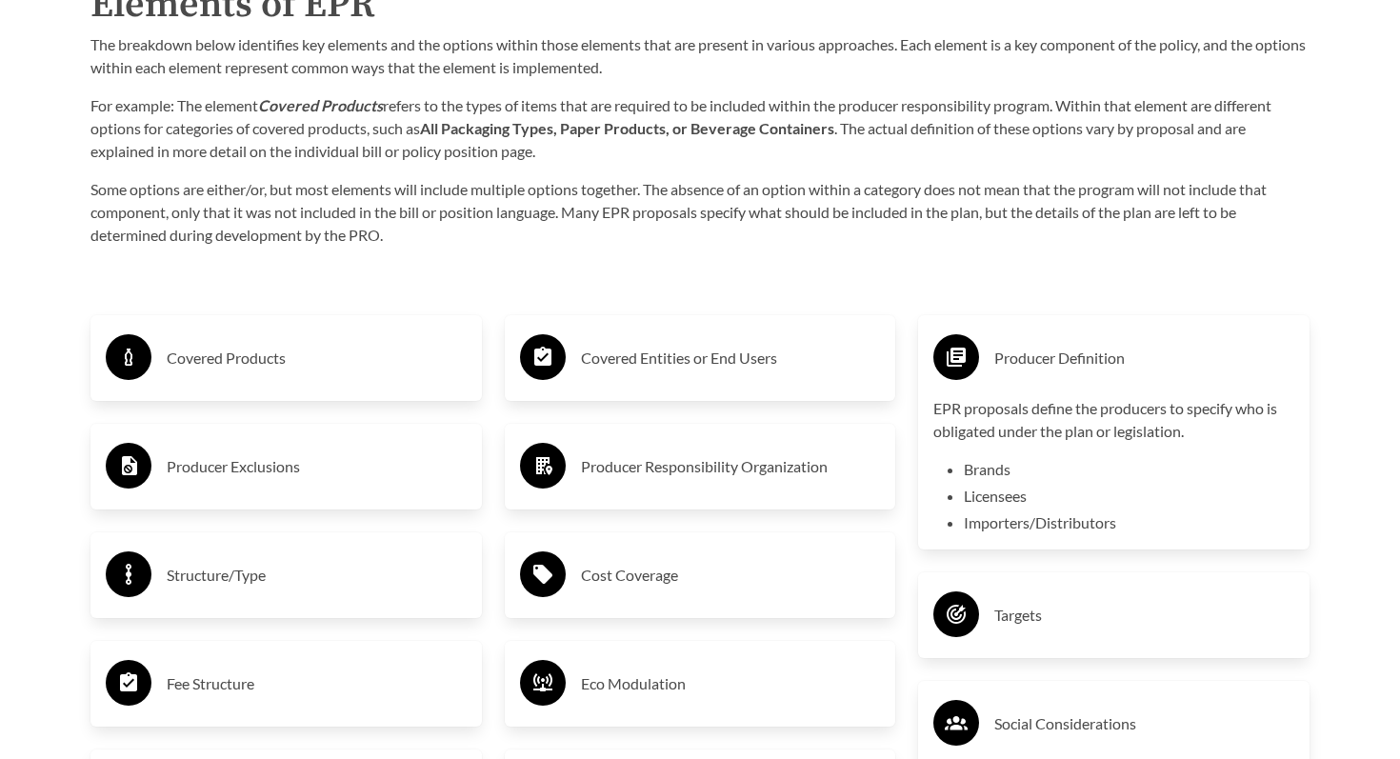
scroll to position [3309, 0]
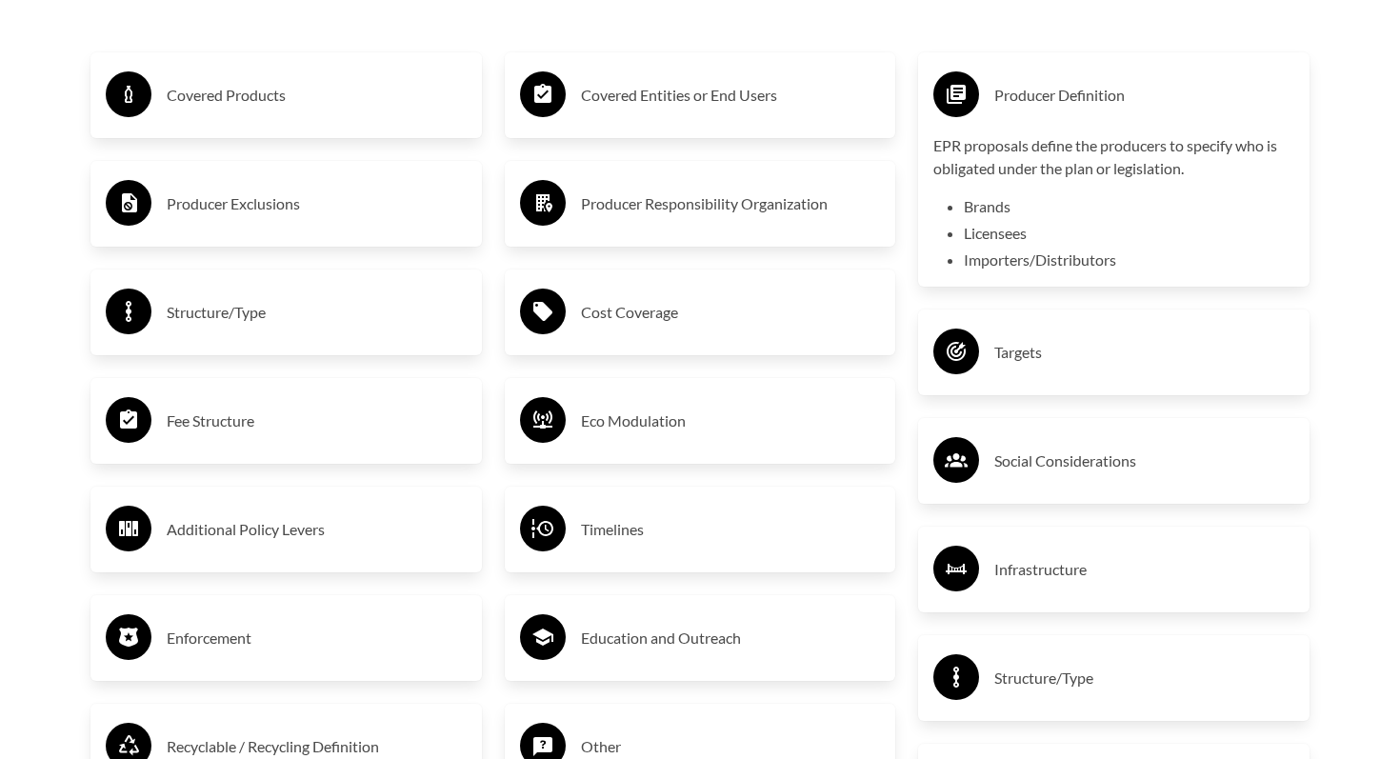
click at [1001, 372] on div "Targets" at bounding box center [1114, 352] width 361 height 55
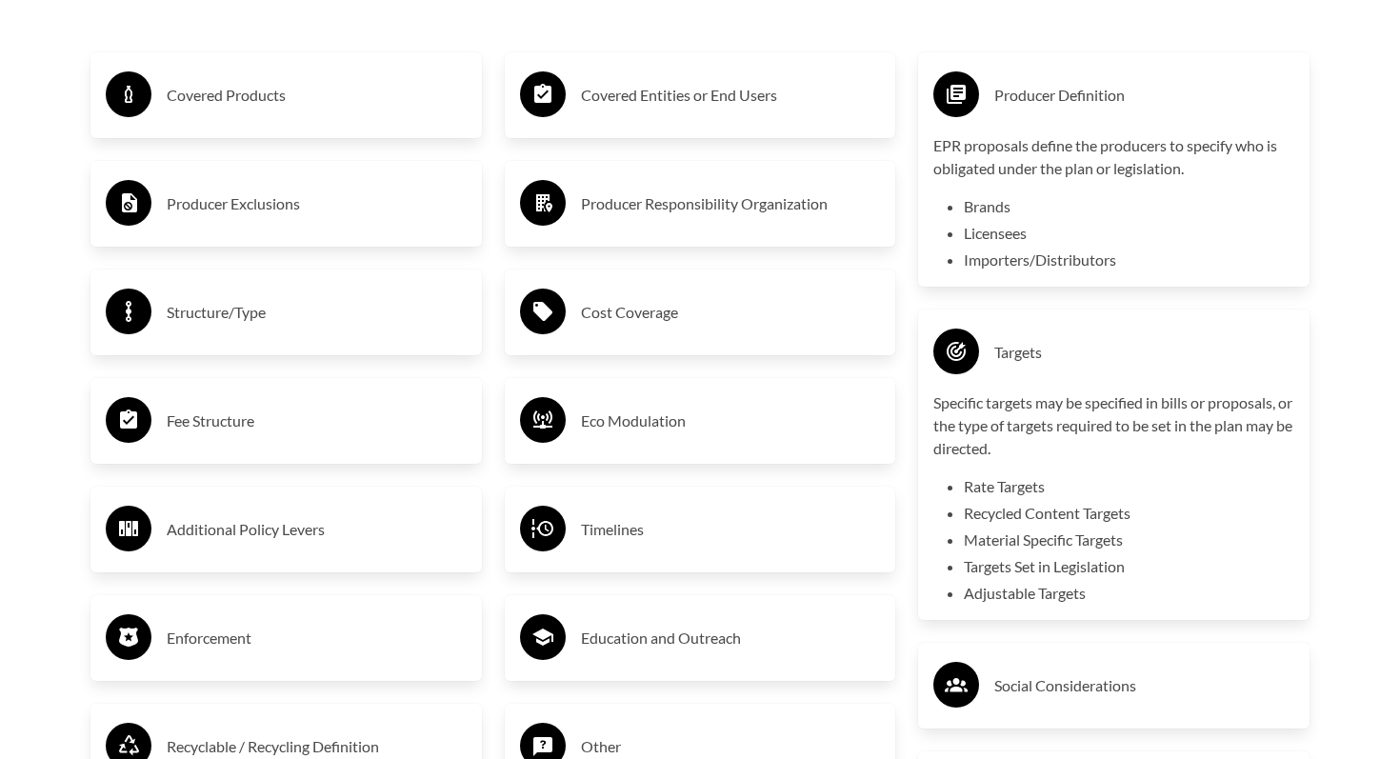
scroll to position [3573, 0]
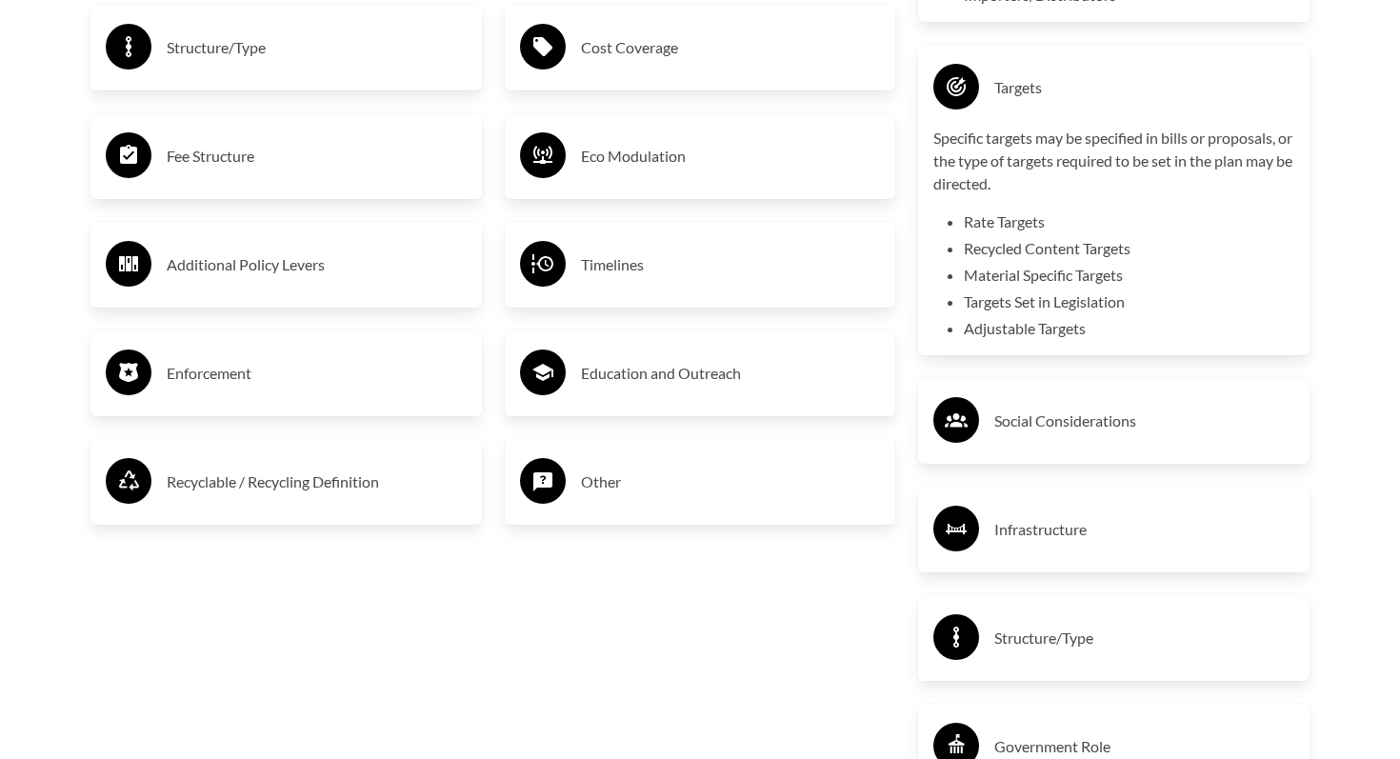
click at [1005, 409] on h3 "Social Considerations" at bounding box center [1145, 421] width 300 height 30
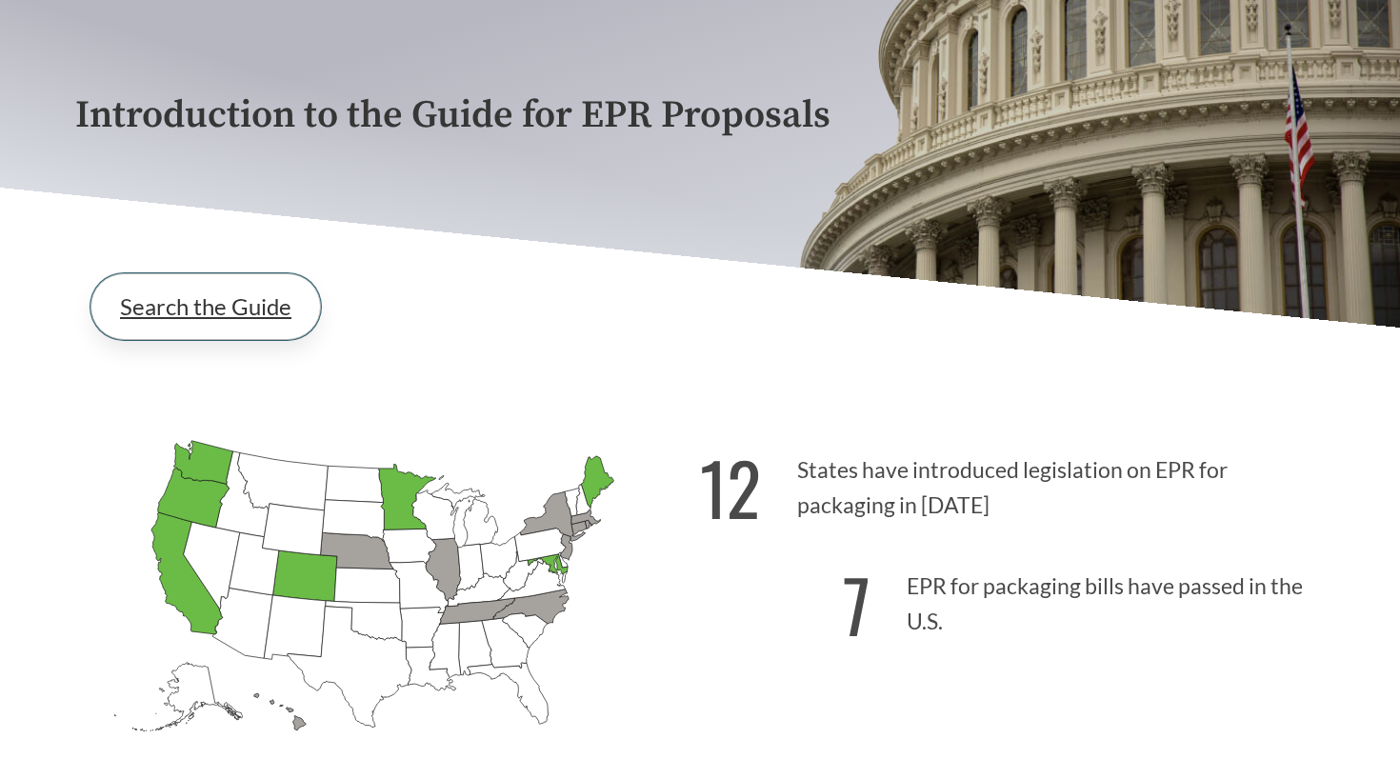
scroll to position [235, 0]
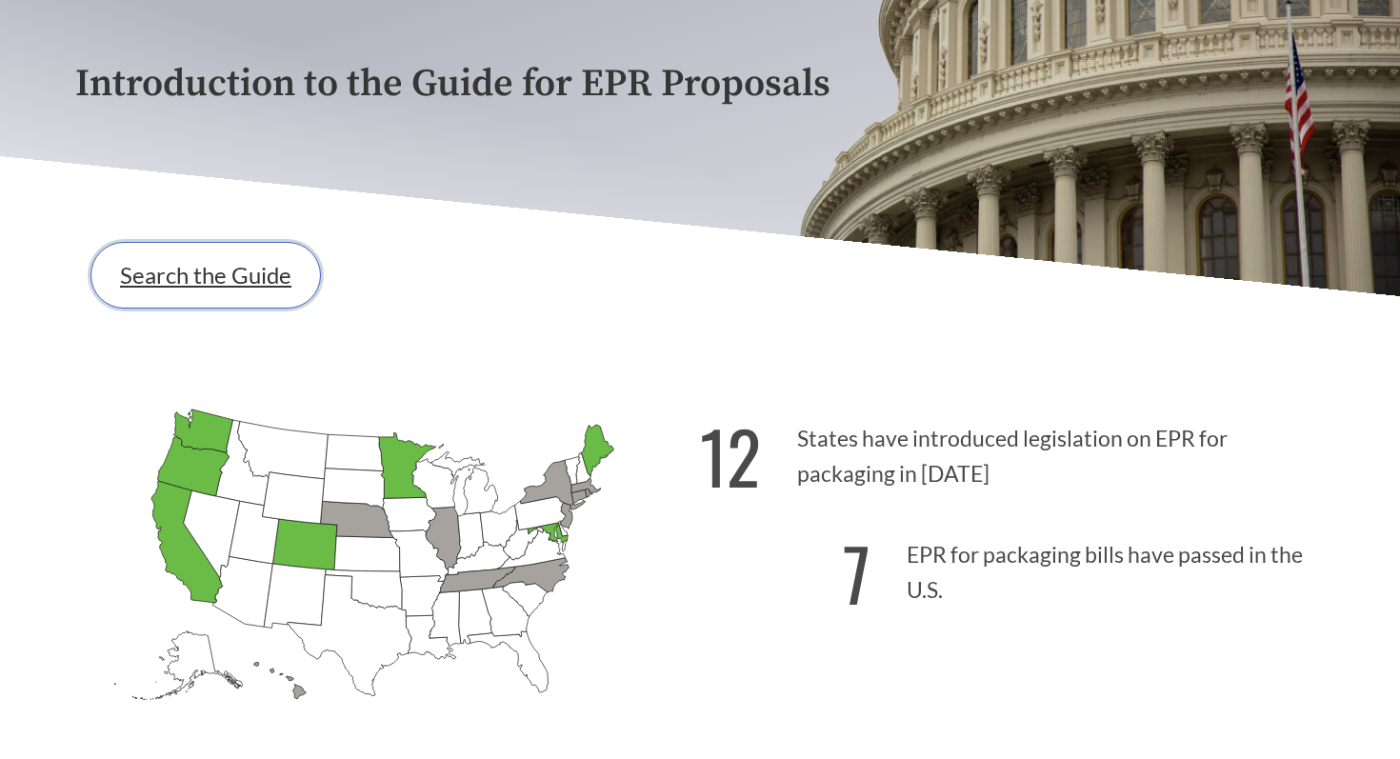
click at [230, 287] on link "Search the Guide" at bounding box center [206, 275] width 231 height 67
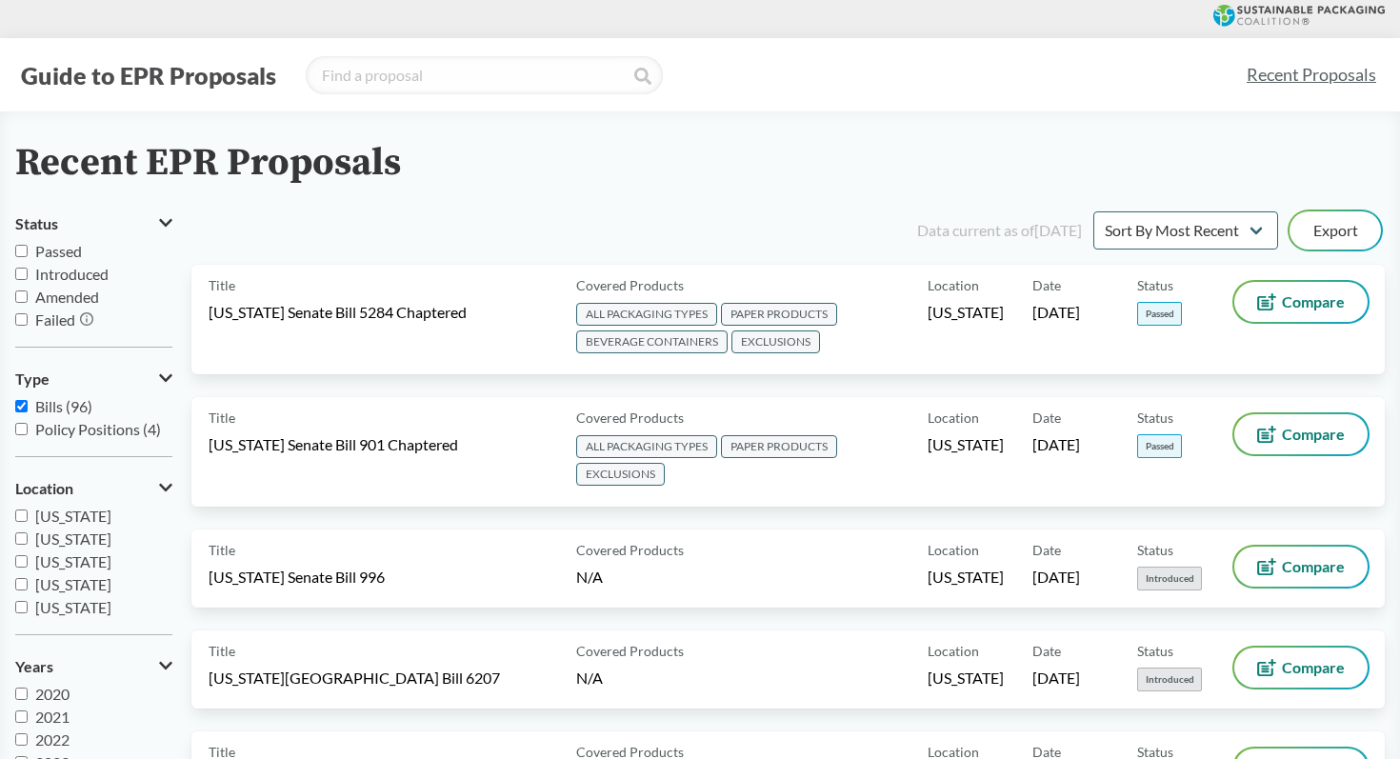
click at [25, 429] on input "Policy Positions (4)" at bounding box center [21, 429] width 12 height 12
click at [27, 426] on input "Policy Positions (4)" at bounding box center [21, 429] width 12 height 12
checkbox input "false"
click at [25, 404] on input "Bills (96)" at bounding box center [21, 406] width 12 height 12
checkbox input "false"
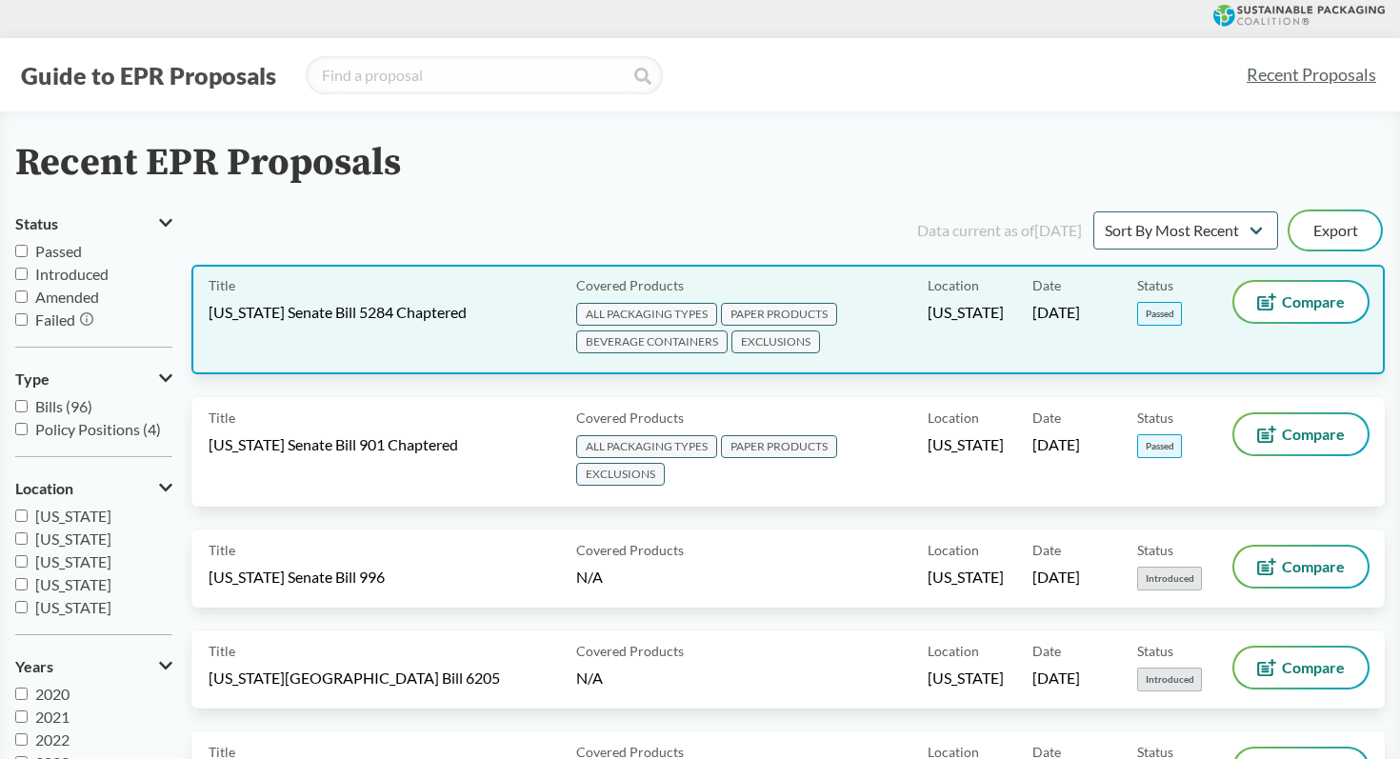
click at [450, 308] on span "[US_STATE] Senate Bill 5284 Chaptered" at bounding box center [338, 312] width 258 height 21
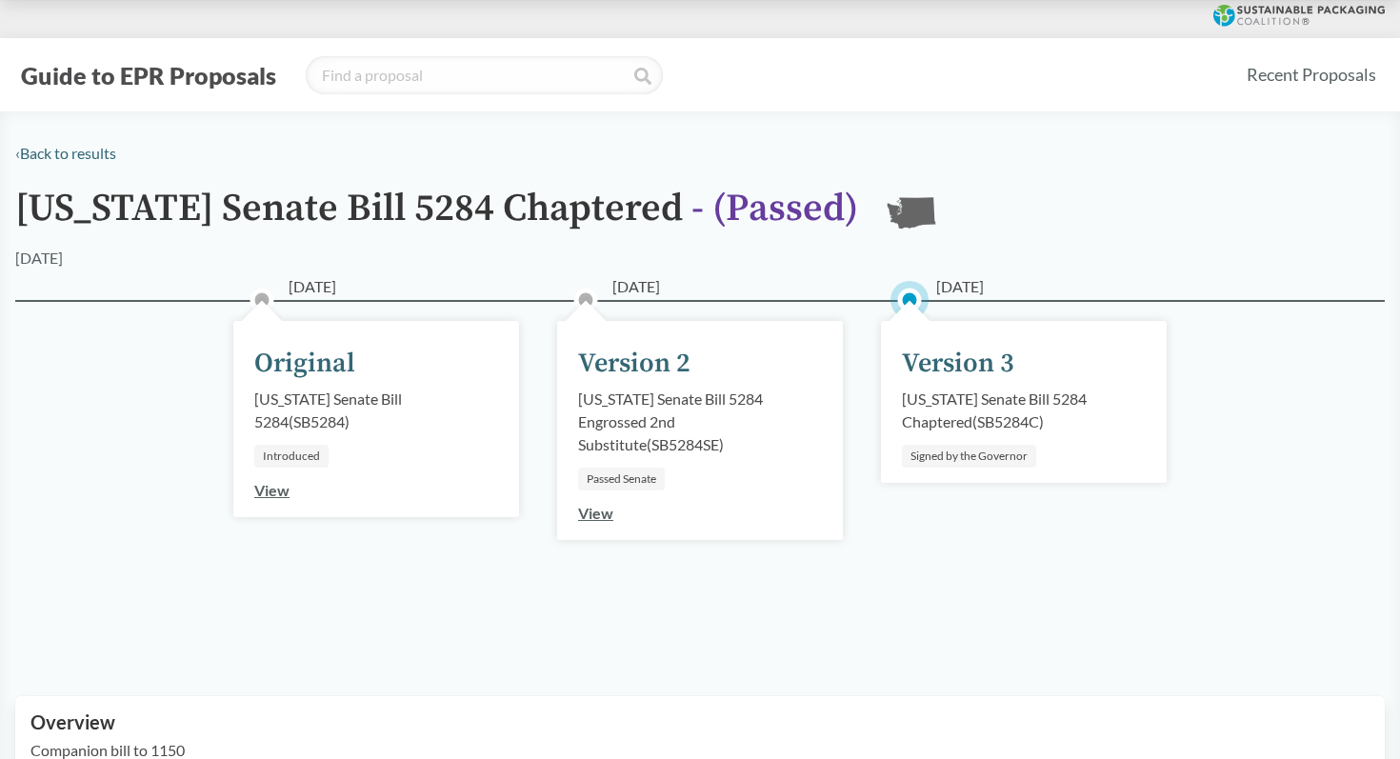
click at [986, 455] on div "Signed by the Governor" at bounding box center [969, 456] width 134 height 23
click at [598, 516] on link "View" at bounding box center [595, 513] width 35 height 18
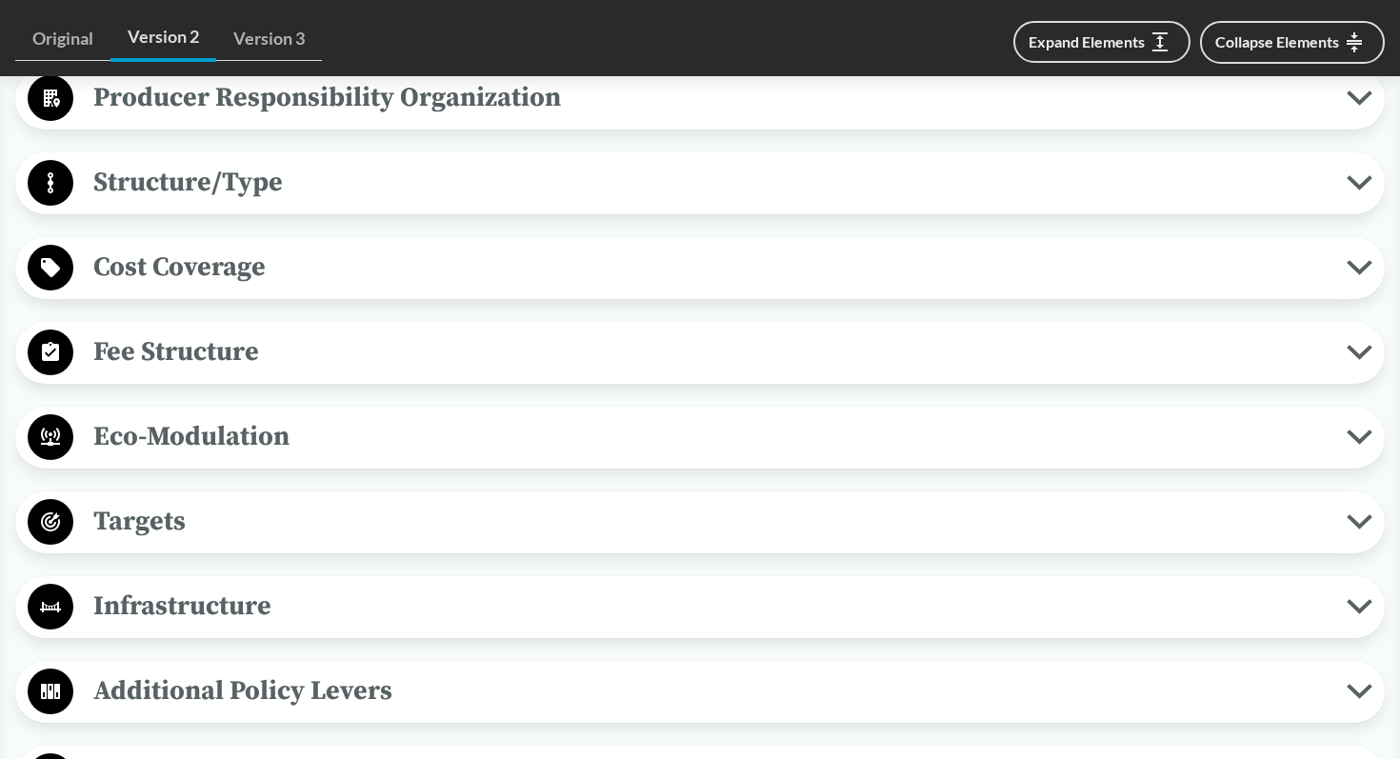
scroll to position [1128, 0]
